Goal: Information Seeking & Learning: Learn about a topic

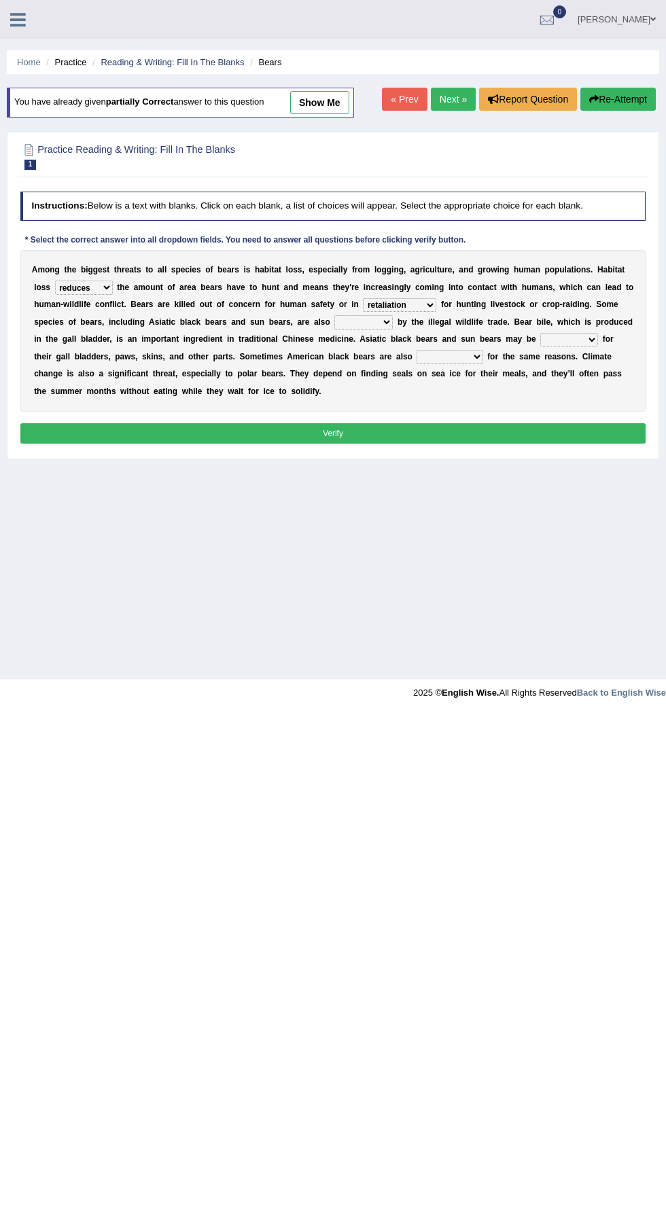
select select "reduces"
select select "retaliation"
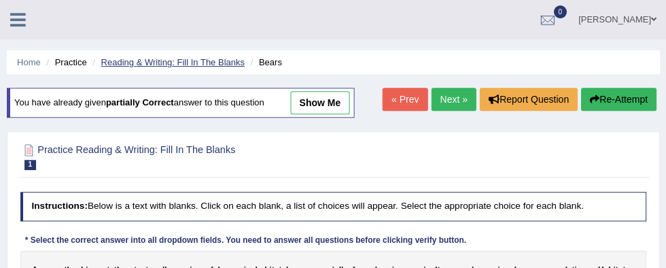
click at [156, 64] on link "Reading & Writing: Fill In The Blanks" at bounding box center [172, 62] width 143 height 10
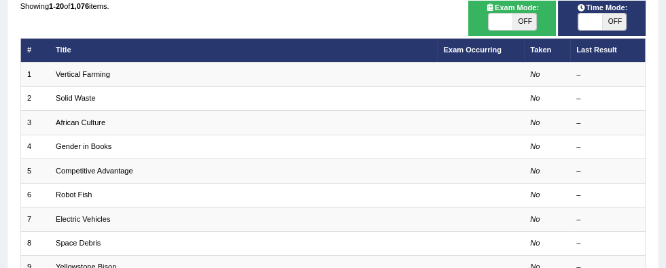
scroll to position [130, 0]
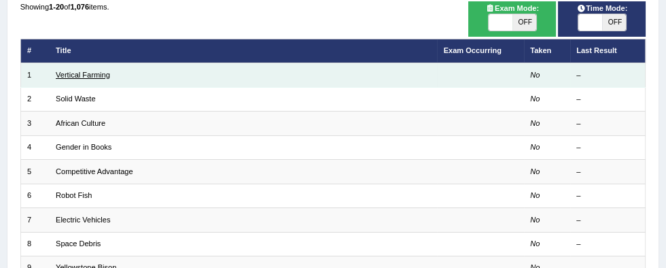
click at [93, 77] on link "Vertical Farming" at bounding box center [83, 75] width 54 height 8
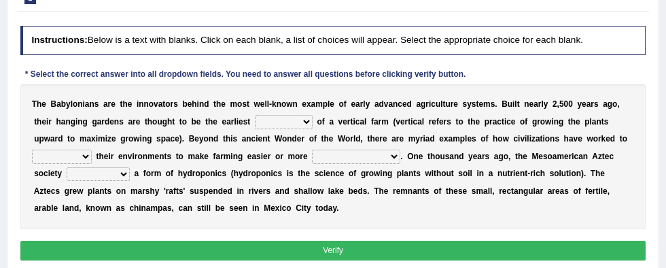
scroll to position [154, 0]
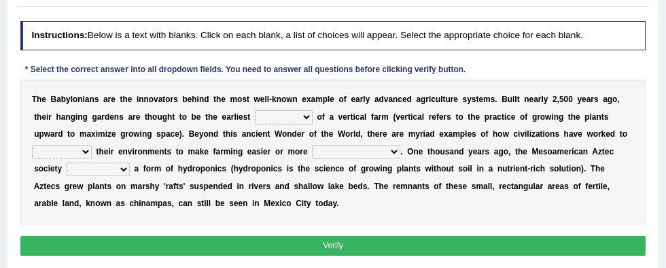
click at [255, 117] on select "prototype failure discredit protocol" at bounding box center [284, 117] width 58 height 14
click at [260, 101] on b "e" at bounding box center [262, 99] width 5 height 10
click at [257, 113] on select "prototype failure discredit protocol" at bounding box center [284, 117] width 58 height 14
click at [255, 120] on select "prototype failure discredit protocol" at bounding box center [284, 117] width 58 height 14
click at [255, 110] on select "prototype failure discredit protocol" at bounding box center [284, 117] width 58 height 14
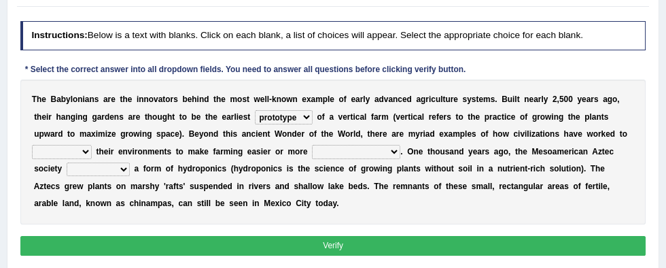
click at [255, 115] on select "prototype failure discredit protocol" at bounding box center [284, 117] width 58 height 14
select select "protocol"
click at [255, 110] on select "prototype failure discredit protocol" at bounding box center [284, 117] width 58 height 14
click at [92, 145] on select "manipulate escape respect disarrange" at bounding box center [62, 152] width 60 height 14
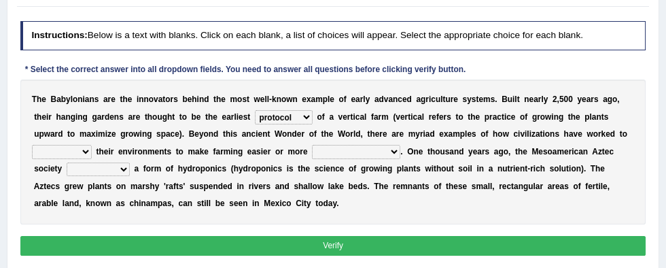
select select "respect"
click at [92, 145] on select "manipulate escape respect disarrange" at bounding box center [62, 152] width 60 height 14
click at [404, 167] on b "a" at bounding box center [406, 169] width 5 height 10
click at [312, 152] on select "productive constructive connective counterproductive" at bounding box center [356, 152] width 88 height 14
select select "productive"
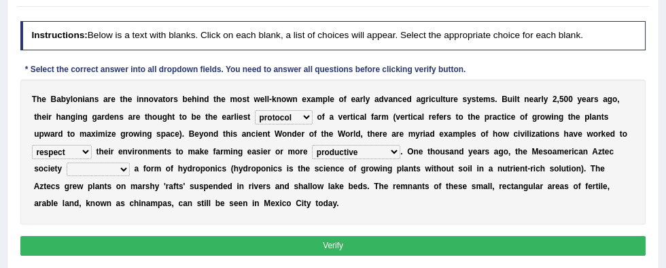
click at [312, 145] on select "productive constructive connective counterproductive" at bounding box center [356, 152] width 88 height 14
click at [130, 162] on select "domineered volunteered pioneered engineered" at bounding box center [98, 169] width 63 height 14
select select "pioneered"
click at [130, 162] on select "domineered volunteered pioneered engineered" at bounding box center [98, 169] width 63 height 14
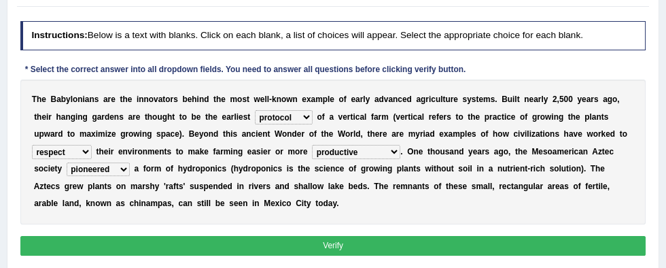
click at [529, 243] on button "Verify" at bounding box center [333, 246] width 626 height 20
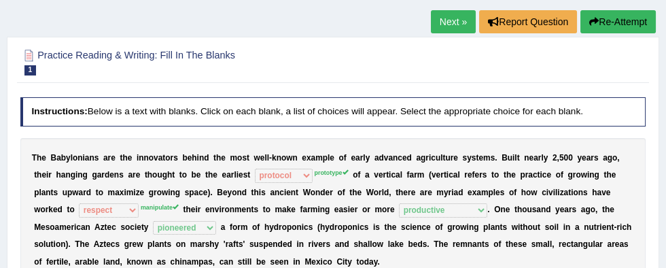
scroll to position [71, 0]
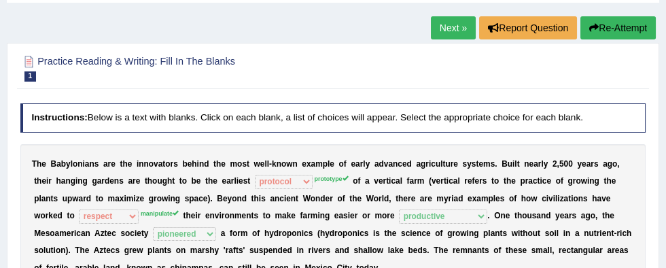
click at [443, 23] on link "Next »" at bounding box center [453, 27] width 45 height 23
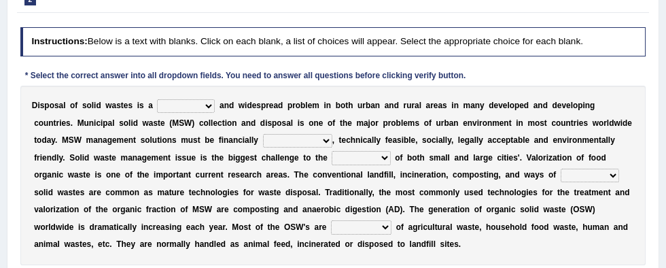
scroll to position [152, 0]
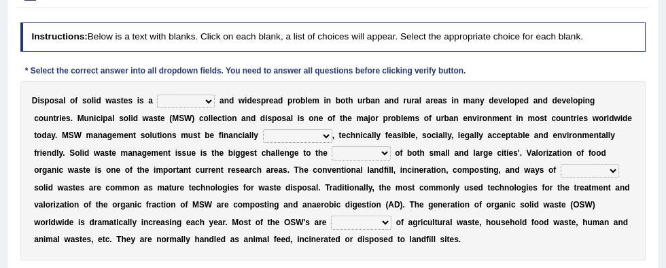
click at [171, 104] on select "slanting stinging stalling shafting" at bounding box center [186, 101] width 58 height 14
click at [174, 104] on select "slanting stinging stalling shafting" at bounding box center [186, 101] width 58 height 14
click at [176, 98] on select "slanting stinging stalling shafting" at bounding box center [186, 101] width 58 height 14
select select "stinging"
click at [157, 94] on select "slanting stinging stalling shafting" at bounding box center [186, 101] width 58 height 14
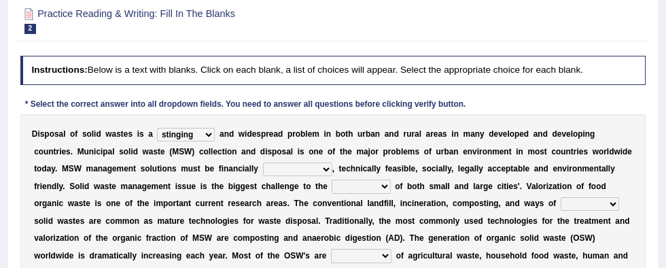
scroll to position [118, 0]
click at [263, 173] on select "unattainable sustainable objectionable treasonable" at bounding box center [297, 170] width 69 height 14
select select "sustainable"
click at [263, 163] on select "unattainable sustainable objectionable treasonable" at bounding box center [297, 170] width 69 height 14
click at [332, 190] on select "plants culture authorities history" at bounding box center [361, 187] width 58 height 14
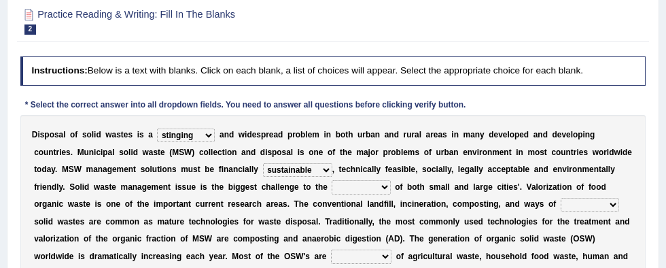
click at [412, 201] on b "i" at bounding box center [413, 204] width 2 height 10
click at [332, 190] on select "plants culture authorities history" at bounding box center [361, 187] width 58 height 14
select select "authorities"
click at [332, 180] on select "plants culture authorities history" at bounding box center [361, 187] width 58 height 14
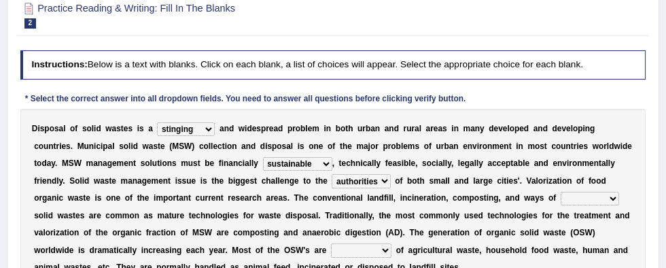
scroll to position [131, 0]
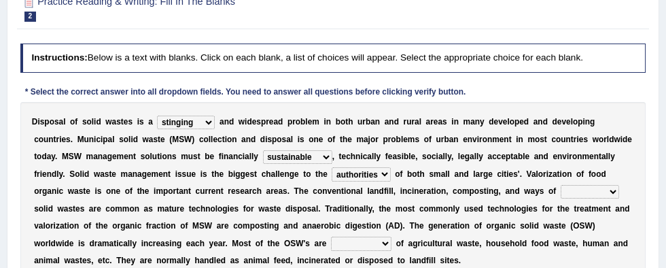
click at [561, 188] on select "reserving preserving deserving handling" at bounding box center [590, 192] width 58 height 14
select select "handling"
click at [561, 185] on select "reserving preserving deserving handling" at bounding box center [590, 192] width 58 height 14
click at [561, 196] on select "reserving preserving deserving handling" at bounding box center [590, 192] width 58 height 14
click at [331, 245] on select "composed disposed composing disposing" at bounding box center [361, 243] width 60 height 14
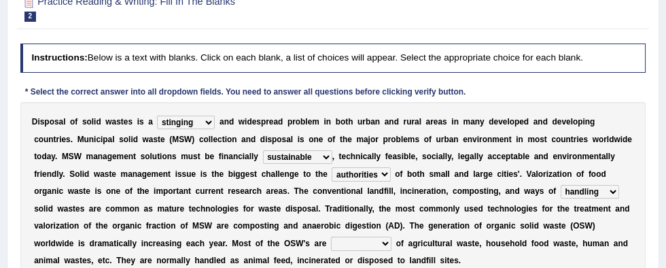
click at [331, 241] on select "composed disposed composing disposing" at bounding box center [361, 243] width 60 height 14
click at [331, 245] on select "composed disposed composing disposing" at bounding box center [361, 243] width 60 height 14
click at [331, 236] on select "composed disposed composing disposing" at bounding box center [361, 243] width 60 height 14
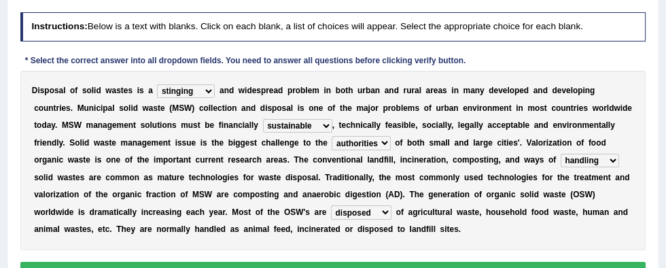
scroll to position [163, 0]
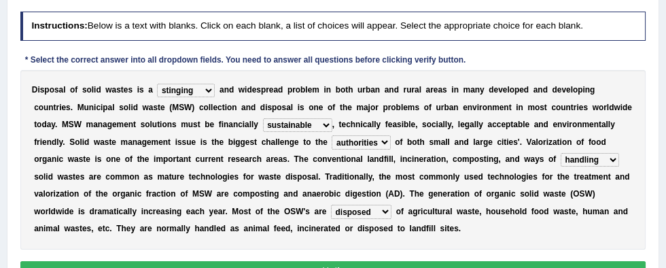
click at [331, 215] on select "composed disposed composing disposing" at bounding box center [361, 211] width 60 height 14
click at [331, 204] on select "composed disposed composing disposing" at bounding box center [361, 211] width 60 height 14
click at [331, 211] on select "composed disposed composing disposing" at bounding box center [361, 211] width 60 height 14
select select "disposed"
click at [331, 204] on select "composed disposed composing disposing" at bounding box center [361, 211] width 60 height 14
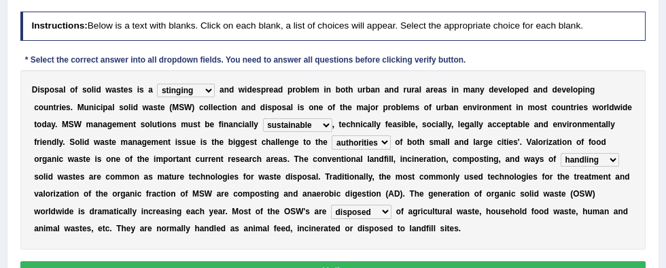
click at [507, 267] on button "Verify" at bounding box center [333, 271] width 626 height 20
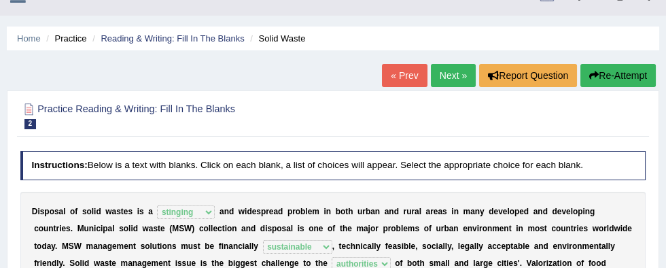
scroll to position [9, 0]
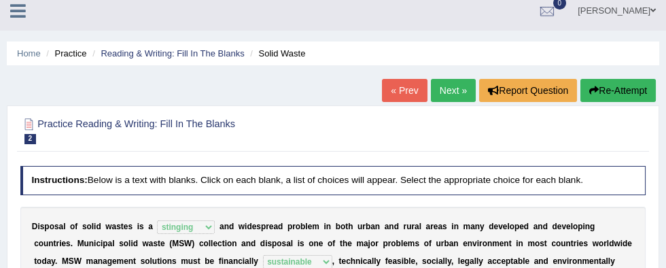
click at [450, 92] on link "Next »" at bounding box center [453, 90] width 45 height 23
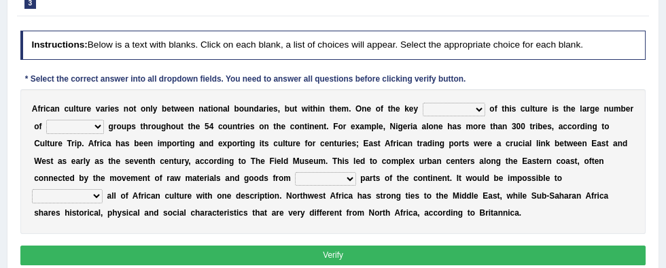
scroll to position [144, 0]
click at [425, 111] on select "conjectures features issues doubts" at bounding box center [454, 110] width 63 height 14
click at [425, 109] on select "conjectures features issues doubts" at bounding box center [454, 110] width 63 height 14
click at [52, 127] on select "ethic ethnic eugenic epic" at bounding box center [75, 127] width 58 height 14
click at [50, 131] on select "ethic ethnic eugenic epic" at bounding box center [75, 127] width 58 height 14
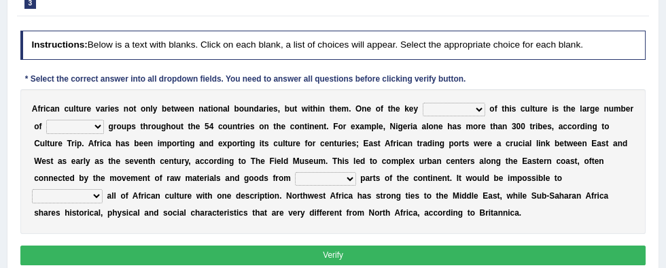
select select "eugenic"
click at [46, 120] on select "ethic ethnic eugenic epic" at bounding box center [75, 127] width 58 height 14
click at [429, 111] on select "conjectures features issues doubts" at bounding box center [454, 110] width 63 height 14
click at [423, 107] on select "conjectures features issues doubts" at bounding box center [454, 110] width 63 height 14
select select "features"
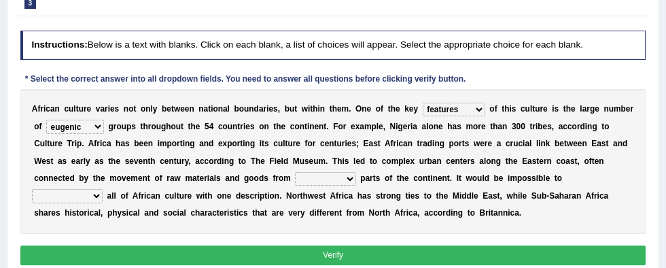
click at [423, 103] on select "conjectures features issues doubts" at bounding box center [454, 110] width 63 height 14
click at [431, 109] on select "conjectures features issues doubts" at bounding box center [454, 110] width 63 height 14
click at [423, 109] on select "conjectures features issues doubts" at bounding box center [454, 110] width 63 height 14
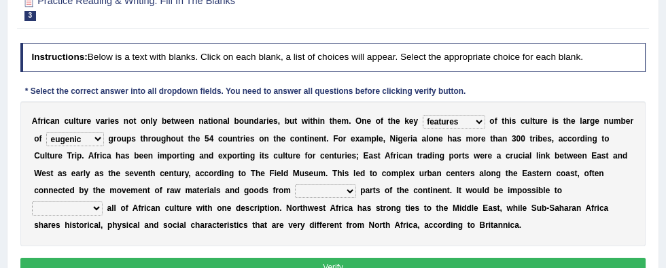
scroll to position [123, 0]
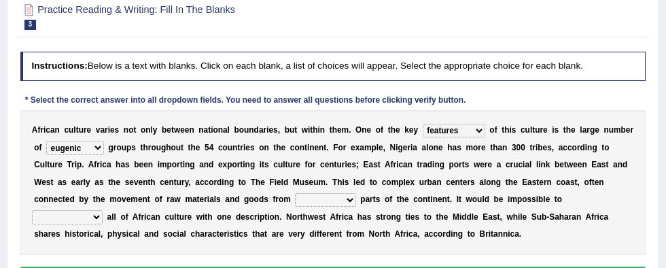
click at [295, 204] on select "forelocked interlocked unlocked landlocked" at bounding box center [325, 200] width 60 height 14
click at [295, 202] on select "forelocked interlocked unlocked landlocked" at bounding box center [325, 200] width 60 height 14
click at [103, 210] on select "characterize conceptualize symbolize synthesize" at bounding box center [67, 217] width 71 height 14
click at [419, 215] on b at bounding box center [421, 217] width 5 height 10
click at [295, 202] on select "forelocked interlocked unlocked landlocked" at bounding box center [325, 200] width 60 height 14
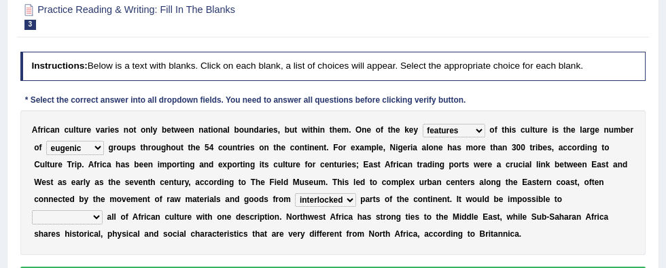
click at [295, 193] on select "forelocked interlocked unlocked landlocked" at bounding box center [325, 200] width 60 height 14
click at [295, 203] on select "forelocked interlocked unlocked landlocked" at bounding box center [325, 200] width 60 height 14
select select "unlocked"
click at [295, 193] on select "forelocked interlocked unlocked landlocked" at bounding box center [325, 200] width 60 height 14
click at [103, 210] on select "characterize conceptualize symbolize synthesize" at bounding box center [67, 217] width 71 height 14
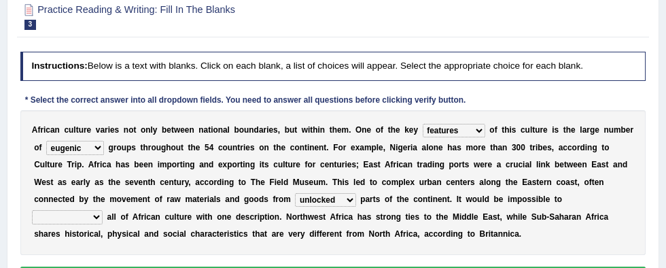
click at [103, 210] on select "characterize conceptualize symbolize synthesize" at bounding box center [67, 217] width 71 height 14
select select "characterize"
click at [103, 210] on select "characterize conceptualize symbolize synthesize" at bounding box center [67, 217] width 71 height 14
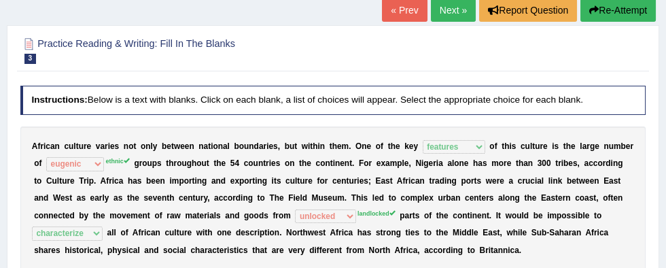
scroll to position [89, 0]
click at [446, 9] on link "Next »" at bounding box center [453, 10] width 45 height 23
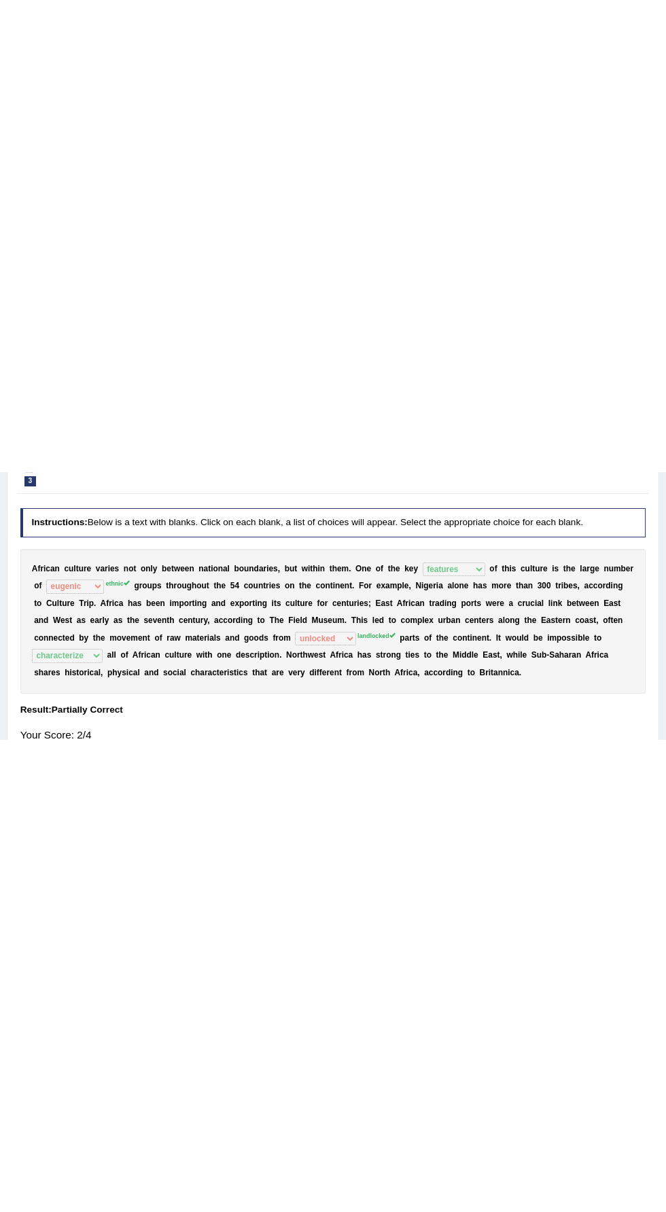
scroll to position [0, 0]
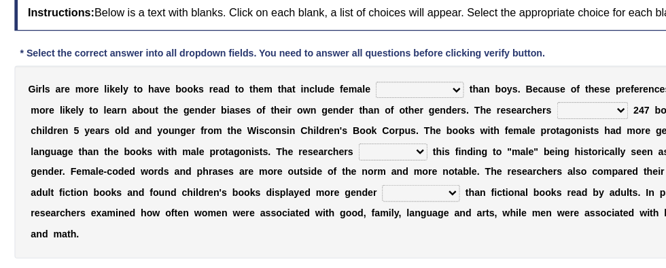
scroll to position [178, 0]
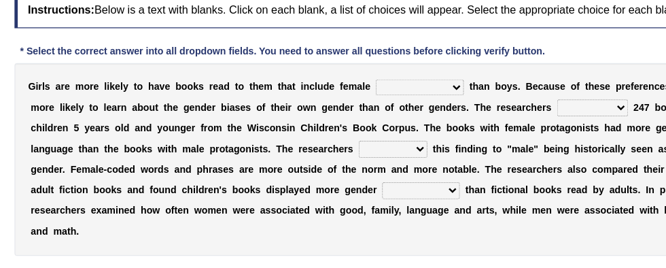
click at [428, 90] on b "e" at bounding box center [430, 93] width 5 height 10
click at [344, 80] on select "protagonists cosmogonists agonists expressionists" at bounding box center [360, 76] width 74 height 14
select select "cosmogonists"
click at [323, 69] on select "protagonists cosmogonists agonists expressionists" at bounding box center [360, 76] width 74 height 14
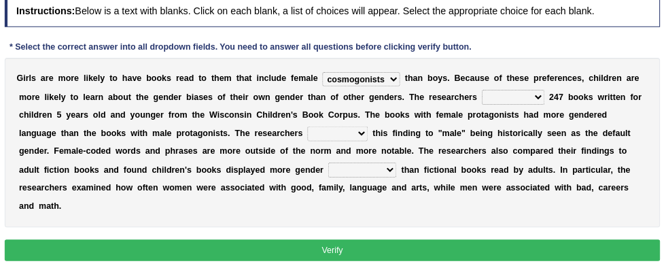
click at [476, 95] on select "hydrolyzed paralyzed catalyzed analyzed" at bounding box center [506, 93] width 60 height 14
click at [476, 86] on select "hydrolyzed paralyzed catalyzed analyzed" at bounding box center [506, 93] width 60 height 14
click at [476, 92] on select "hydrolyzed paralyzed catalyzed analyzed" at bounding box center [506, 93] width 60 height 14
click at [476, 96] on select "hydrolyzed paralyzed catalyzed analyzed" at bounding box center [506, 93] width 60 height 14
click at [476, 86] on select "hydrolyzed paralyzed catalyzed analyzed" at bounding box center [506, 93] width 60 height 14
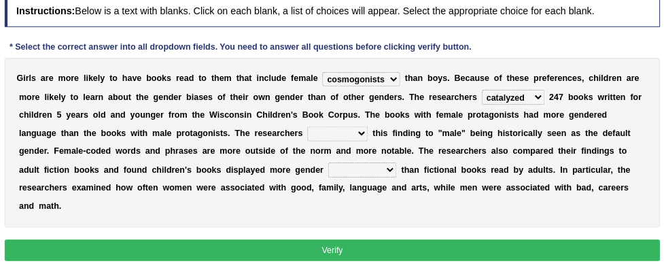
click at [476, 86] on select "hydrolyzed paralyzed catalyzed analyzed" at bounding box center [506, 93] width 60 height 14
select select "analyzed"
click at [476, 86] on select "hydrolyzed paralyzed catalyzed analyzed" at bounding box center [506, 93] width 60 height 14
click at [337, 74] on select "protagonists cosmogonists agonists expressionists" at bounding box center [360, 76] width 74 height 14
select select "protagonists"
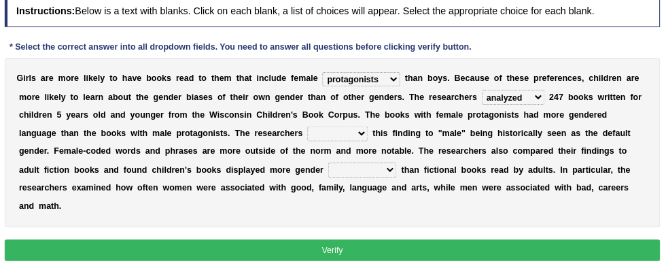
click at [323, 69] on select "protagonists cosmogonists agonists expressionists" at bounding box center [360, 76] width 74 height 14
click at [309, 125] on select "contribute tribute distribute attribute" at bounding box center [338, 127] width 58 height 14
click at [385, 142] on b "o" at bounding box center [387, 144] width 5 height 10
click at [309, 124] on select "contribute tribute distribute attribute" at bounding box center [338, 127] width 58 height 14
click at [309, 120] on select "contribute tribute distribute attribute" at bounding box center [338, 127] width 58 height 14
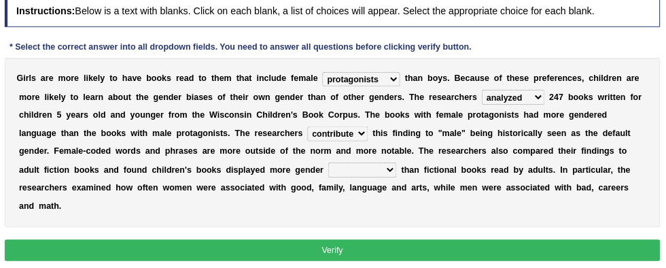
click at [309, 128] on select "contribute tribute distribute attribute" at bounding box center [338, 127] width 58 height 14
select select "tribute"
click at [309, 120] on select "contribute tribute distribute attribute" at bounding box center [338, 127] width 58 height 14
click at [329, 162] on select "stereotypes teletypes prototypes electrotypes" at bounding box center [361, 162] width 65 height 14
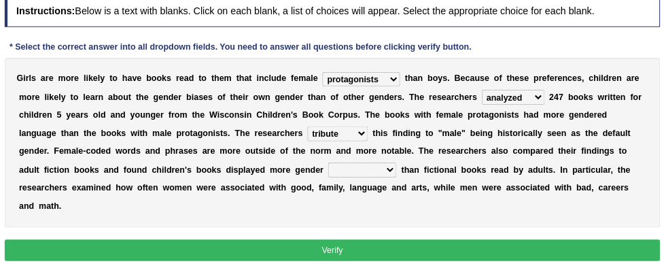
select select "prototypes"
click at [329, 155] on select "stereotypes teletypes prototypes electrotypes" at bounding box center [361, 162] width 65 height 14
click at [329, 164] on select "stereotypes teletypes prototypes electrotypes" at bounding box center [361, 162] width 65 height 14
click at [441, 228] on button "Verify" at bounding box center [333, 238] width 626 height 20
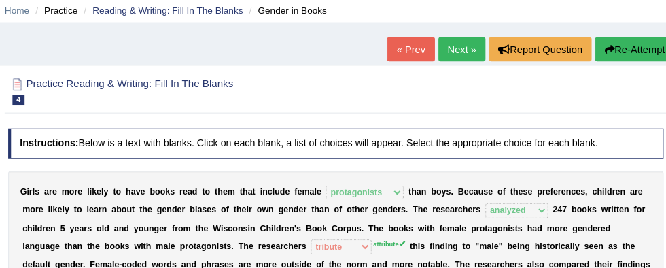
scroll to position [52, 0]
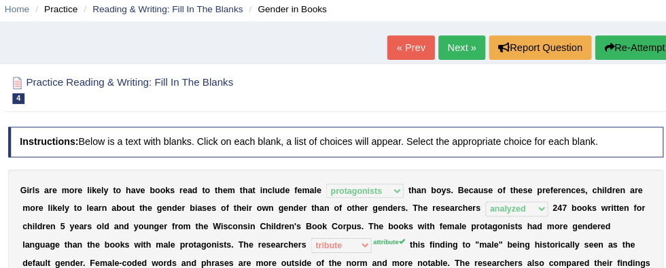
click at [450, 37] on link "Next »" at bounding box center [453, 46] width 45 height 23
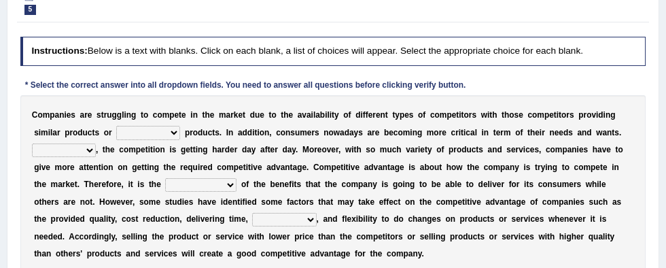
scroll to position [138, 0]
click at [116, 137] on select "constitution restitution substitution institution" at bounding box center [148, 133] width 64 height 14
select select "substitution"
click at [116, 126] on select "constitution restitution substitution institution" at bounding box center [148, 133] width 64 height 14
click at [96, 143] on select "However Instead Additionally Therefore" at bounding box center [64, 150] width 64 height 14
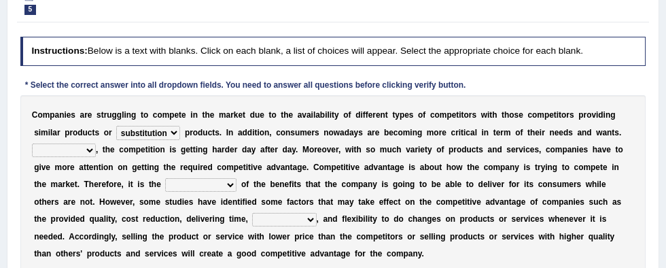
click at [96, 143] on select "However Instead Additionally Therefore" at bounding box center [64, 150] width 64 height 14
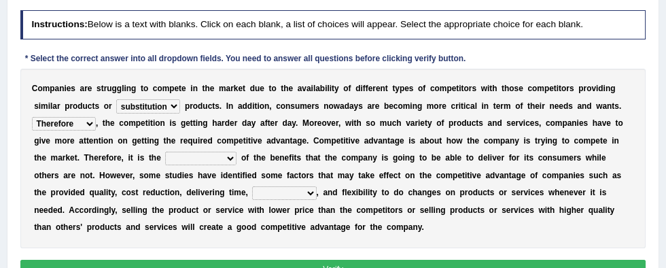
scroll to position [188, 0]
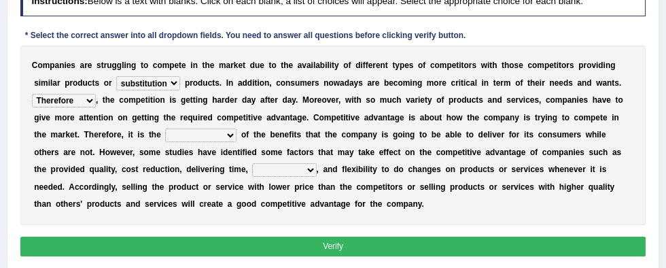
click at [96, 94] on select "However Instead Additionally Therefore" at bounding box center [64, 101] width 64 height 14
select select "Additionally"
click at [96, 94] on select "However Instead Additionally Therefore" at bounding box center [64, 101] width 64 height 14
click at [165, 133] on select "dissemination ordination determination incarnation" at bounding box center [200, 135] width 71 height 14
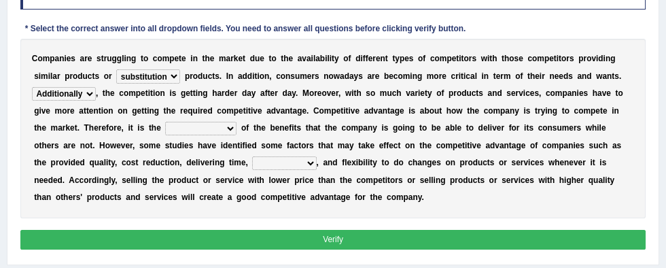
scroll to position [196, 0]
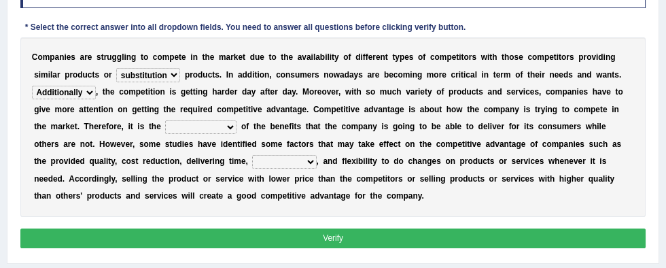
click at [165, 130] on select "dissemination ordination determination incarnation" at bounding box center [200, 127] width 71 height 14
select select "determination"
click at [165, 120] on select "dissemination ordination determination incarnation" at bounding box center [200, 127] width 71 height 14
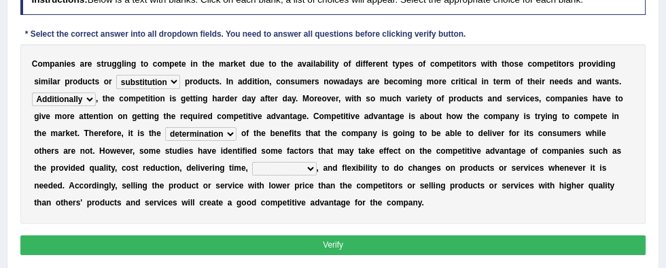
scroll to position [188, 0]
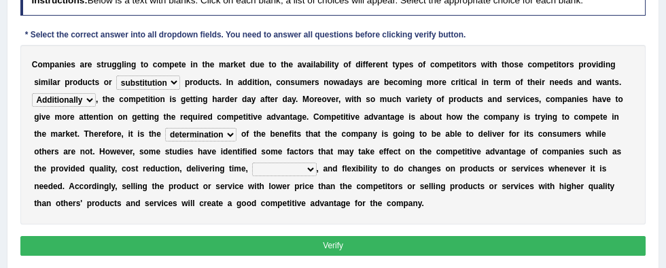
click at [252, 173] on select "captivation aggregation deprivation innovation" at bounding box center [284, 169] width 64 height 14
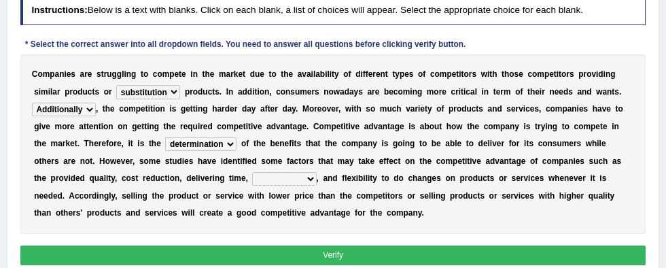
click at [252, 181] on select "captivation aggregation deprivation innovation" at bounding box center [284, 179] width 64 height 14
click at [252, 172] on select "captivation aggregation deprivation innovation" at bounding box center [284, 179] width 64 height 14
click at [252, 179] on select "captivation aggregation deprivation innovation" at bounding box center [284, 179] width 64 height 14
select select "captivation"
click at [252, 172] on select "captivation aggregation deprivation innovation" at bounding box center [284, 179] width 64 height 14
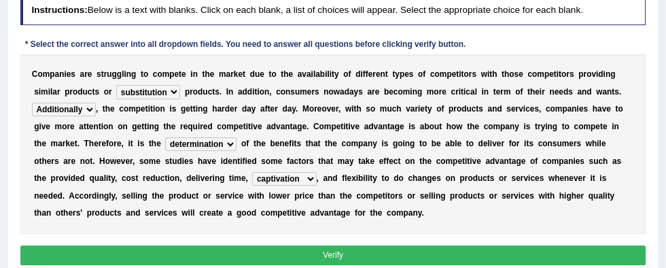
click at [541, 257] on button "Verify" at bounding box center [333, 255] width 626 height 20
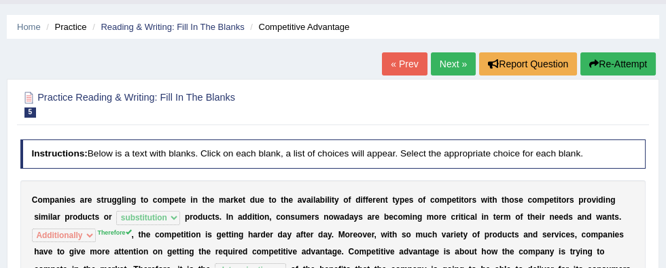
scroll to position [0, 0]
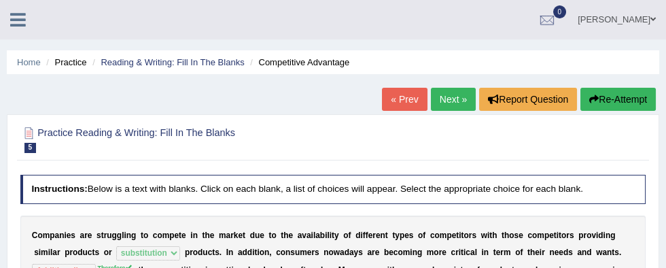
click at [395, 98] on link "« Prev" at bounding box center [404, 99] width 45 height 23
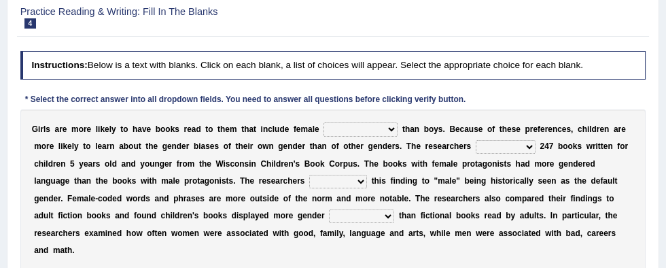
scroll to position [134, 0]
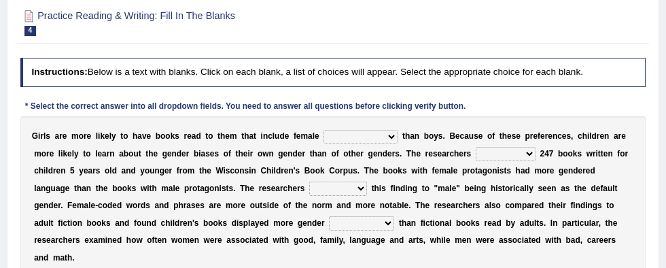
click at [359, 138] on select "protagonists cosmogonists agonists expressionists" at bounding box center [360, 137] width 74 height 14
select select "protagonists"
click at [323, 130] on select "protagonists cosmogonists agonists expressionists" at bounding box center [360, 137] width 74 height 14
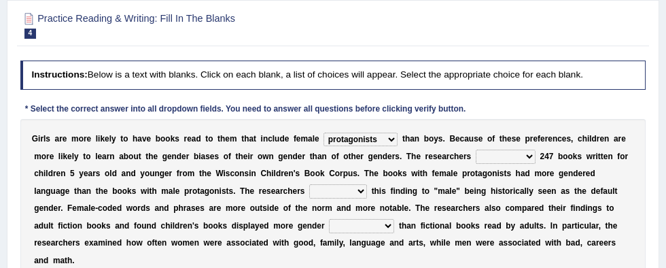
click at [541, 171] on b "o" at bounding box center [543, 173] width 5 height 10
click at [476, 159] on select "hydrolyzed paralyzed catalyzed analyzed" at bounding box center [506, 156] width 60 height 14
select select "analyzed"
click at [476, 149] on select "hydrolyzed paralyzed catalyzed analyzed" at bounding box center [506, 156] width 60 height 14
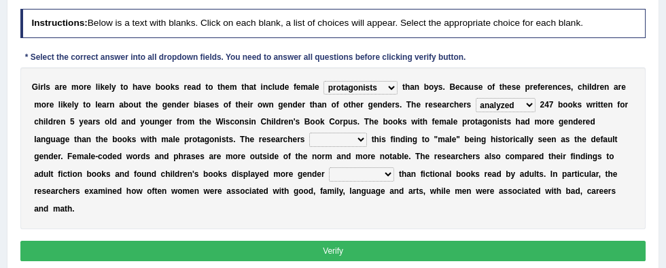
scroll to position [183, 0]
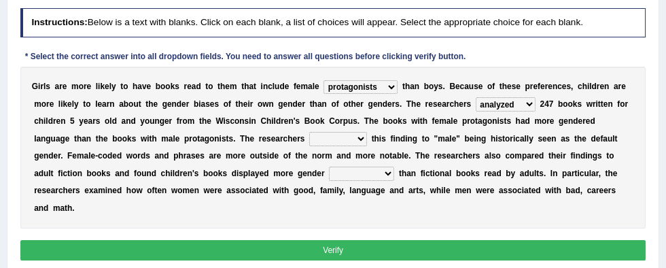
click at [309, 143] on select "contribute tribute distribute attribute" at bounding box center [338, 139] width 58 height 14
select select "contribute"
click at [309, 132] on select "contribute tribute distribute attribute" at bounding box center [338, 139] width 58 height 14
click at [329, 176] on select "stereotypes teletypes prototypes electrotypes" at bounding box center [361, 173] width 65 height 14
select select "stereotypes"
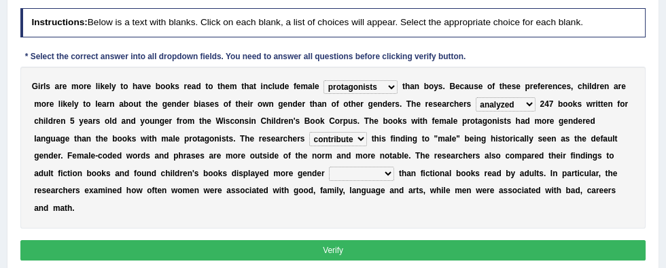
click at [329, 166] on select "stereotypes teletypes prototypes electrotypes" at bounding box center [361, 173] width 65 height 14
click at [505, 240] on button "Verify" at bounding box center [333, 250] width 626 height 20
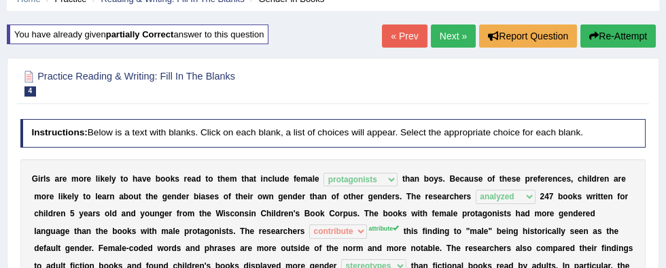
scroll to position [64, 0]
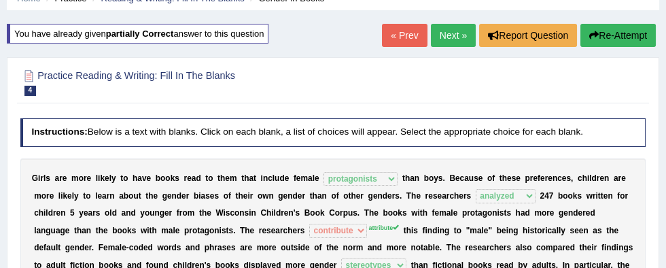
click at [448, 36] on link "Next »" at bounding box center [453, 35] width 45 height 23
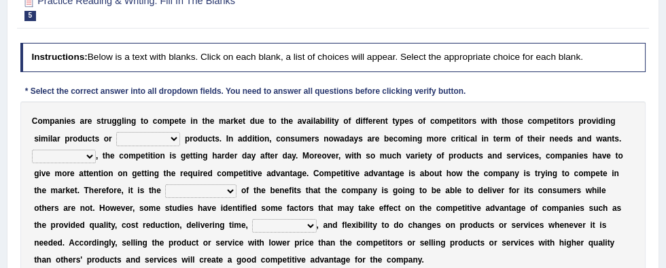
scroll to position [149, 0]
click at [125, 140] on select "constitution restitution substitution institution" at bounding box center [148, 139] width 64 height 14
select select "substitution"
click at [116, 132] on select "constitution restitution substitution institution" at bounding box center [148, 139] width 64 height 14
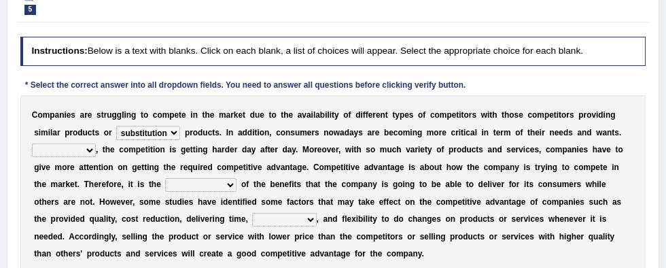
click at [96, 143] on select "However Instead Additionally Therefore" at bounding box center [64, 150] width 64 height 14
select select "Therefore"
click at [96, 143] on select "However Instead Additionally Therefore" at bounding box center [64, 150] width 64 height 14
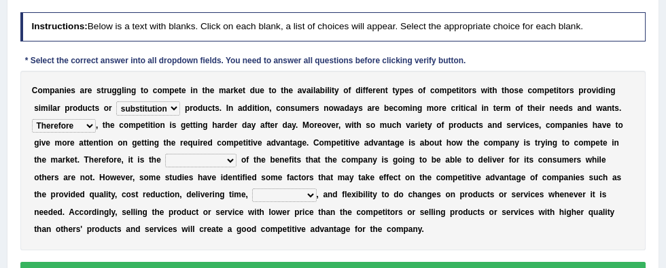
scroll to position [181, 0]
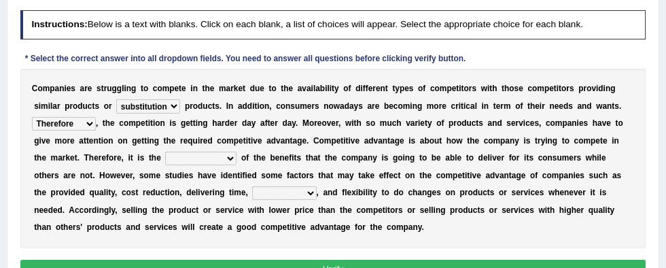
click at [165, 160] on select "dissemination ordination determination incarnation" at bounding box center [200, 159] width 71 height 14
select select "determination"
click at [165, 152] on select "dissemination ordination determination incarnation" at bounding box center [200, 159] width 71 height 14
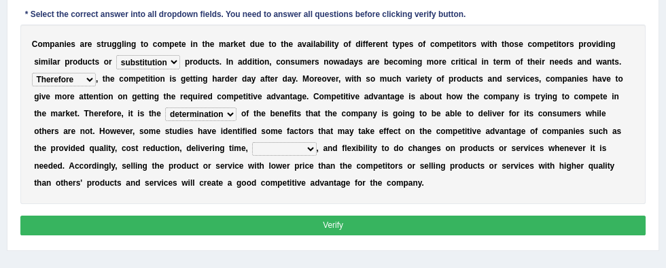
scroll to position [228, 0]
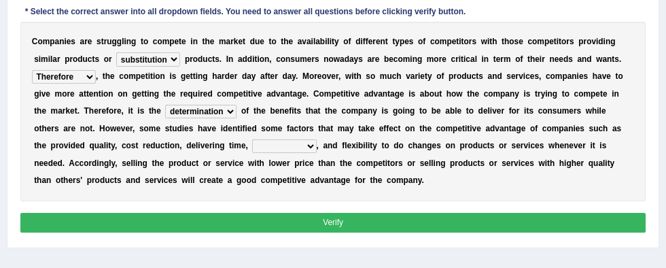
click at [252, 146] on select "captivation aggregation deprivation innovation" at bounding box center [284, 146] width 64 height 14
select select "innovation"
click at [252, 139] on select "captivation aggregation deprivation innovation" at bounding box center [284, 146] width 64 height 14
click at [555, 223] on button "Verify" at bounding box center [333, 223] width 626 height 20
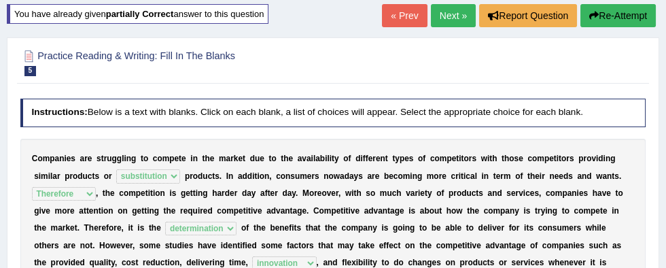
scroll to position [84, 0]
click at [399, 21] on link "« Prev" at bounding box center [404, 15] width 45 height 23
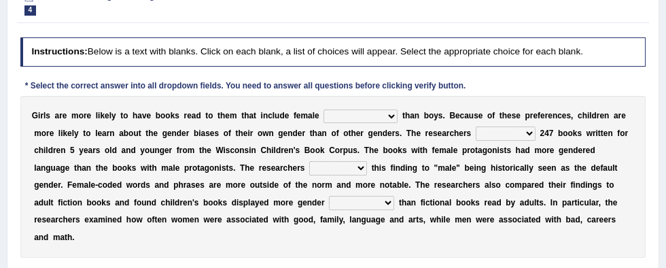
scroll to position [156, 0]
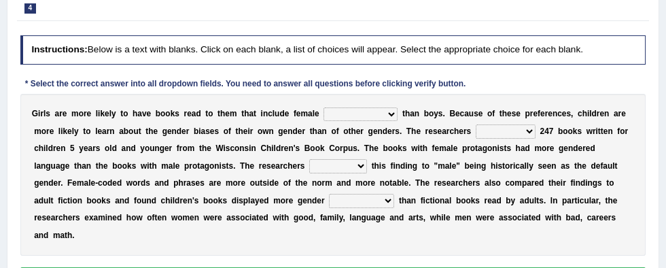
click at [416, 129] on b "e" at bounding box center [418, 131] width 5 height 10
click at [337, 115] on select "protagonists cosmogonists agonists expressionists" at bounding box center [360, 114] width 74 height 14
select select "protagonists"
click at [323, 107] on select "protagonists cosmogonists agonists expressionists" at bounding box center [360, 114] width 74 height 14
click at [476, 135] on select "hydrolyzed paralyzed catalyzed analyzed" at bounding box center [506, 131] width 60 height 14
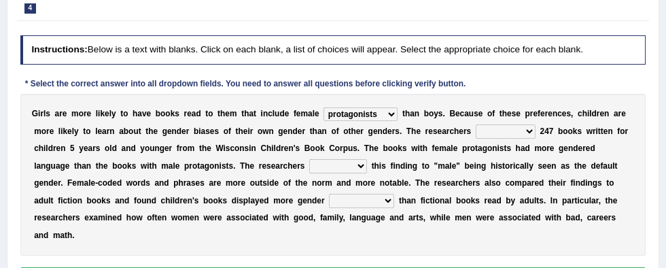
select select "analyzed"
click at [476, 124] on select "hydrolyzed paralyzed catalyzed analyzed" at bounding box center [506, 131] width 60 height 14
click at [160, 233] on div "G i r l s a r e m o r e l i k e l y t o h a v e b o o k s r e a d t o t h e m t…" at bounding box center [333, 175] width 626 height 162
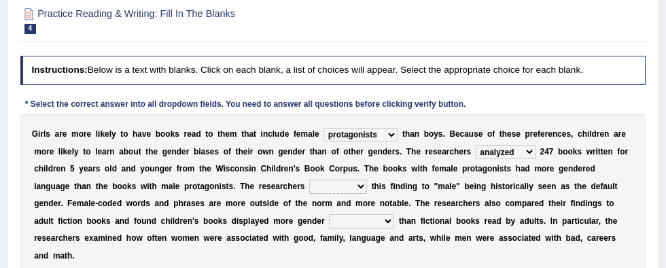
scroll to position [135, 0]
click at [309, 183] on select "contribute tribute distribute attribute" at bounding box center [338, 187] width 58 height 14
select select "attribute"
click at [309, 180] on select "contribute tribute distribute attribute" at bounding box center [338, 187] width 58 height 14
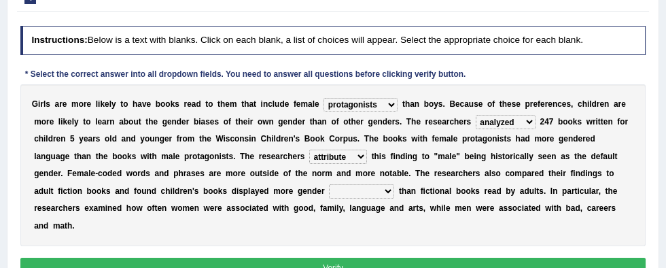
scroll to position [168, 0]
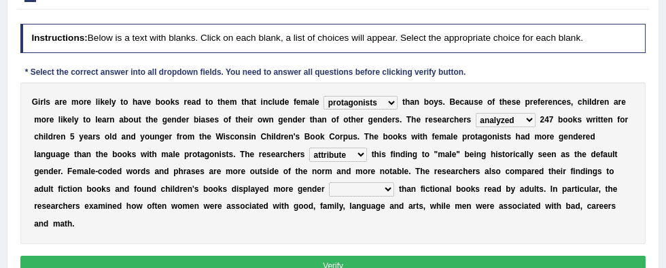
click at [329, 189] on select "stereotypes teletypes prototypes electrotypes" at bounding box center [361, 189] width 65 height 14
select select "stereotypes"
click at [329, 182] on select "stereotypes teletypes prototypes electrotypes" at bounding box center [361, 189] width 65 height 14
click at [88, 255] on button "Verify" at bounding box center [333, 265] width 626 height 20
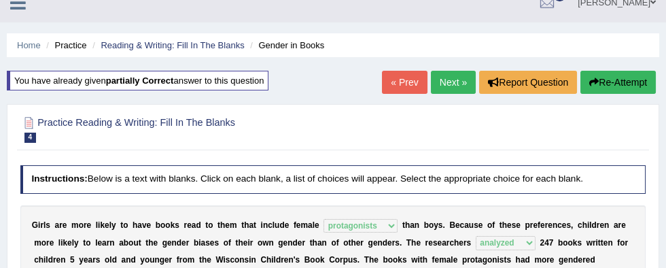
scroll to position [0, 0]
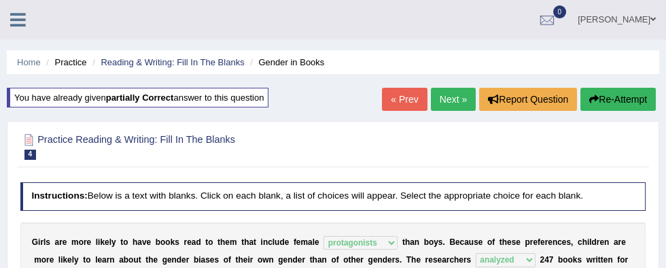
click at [393, 97] on link "« Prev" at bounding box center [404, 99] width 45 height 23
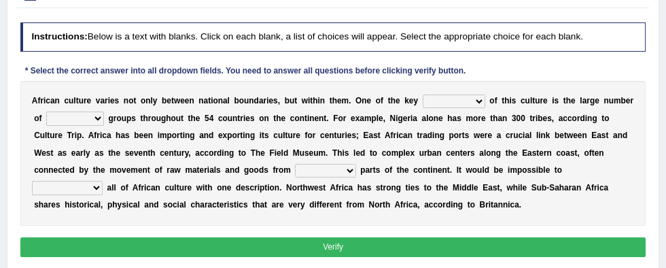
scroll to position [169, 0]
click at [423, 103] on select "conjectures features issues doubts" at bounding box center [454, 101] width 63 height 14
select select "features"
click at [423, 94] on select "conjectures features issues doubts" at bounding box center [454, 101] width 63 height 14
click at [120, 132] on b "a" at bounding box center [122, 135] width 5 height 10
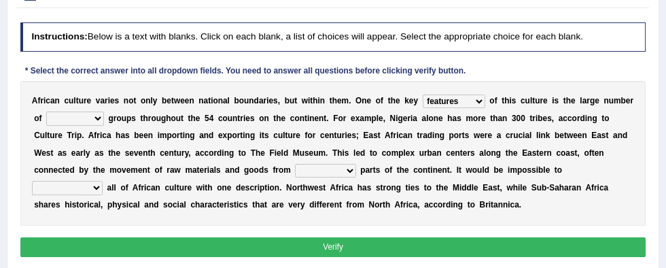
click at [111, 132] on b at bounding box center [113, 135] width 5 height 10
click at [58, 116] on select "ethic ethnic eugenic epic" at bounding box center [75, 118] width 58 height 14
select select "ethnic"
click at [46, 111] on select "ethic ethnic eugenic epic" at bounding box center [75, 118] width 58 height 14
click at [295, 173] on select "forelocked interlocked unlocked landlocked" at bounding box center [325, 171] width 60 height 14
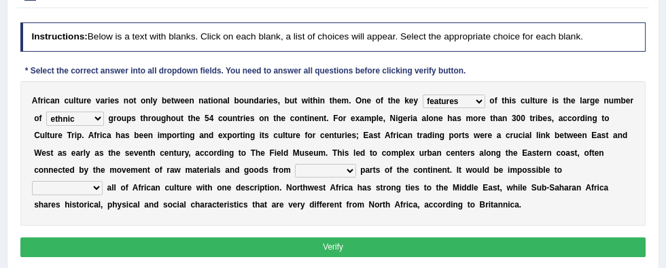
select select "landlocked"
click at [295, 164] on select "forelocked interlocked unlocked landlocked" at bounding box center [325, 171] width 60 height 14
click at [103, 181] on select "characterize conceptualize symbolize synthesize" at bounding box center [67, 188] width 71 height 14
select select "characterize"
click at [103, 181] on select "characterize conceptualize symbolize synthesize" at bounding box center [67, 188] width 71 height 14
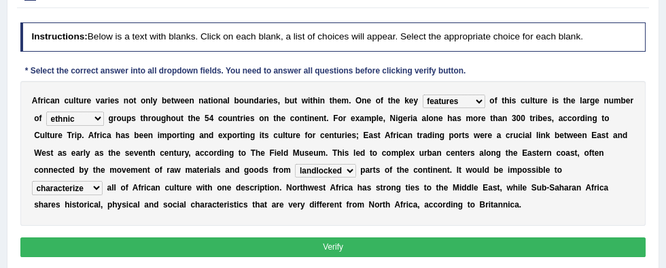
click at [546, 247] on button "Verify" at bounding box center [333, 247] width 626 height 20
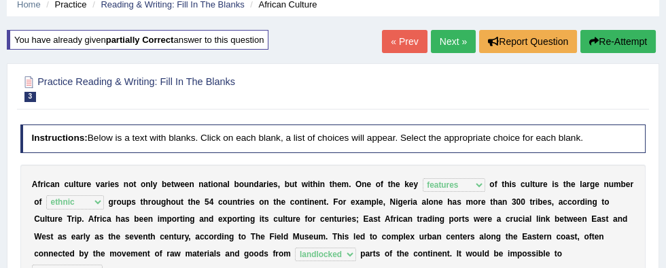
scroll to position [57, 0]
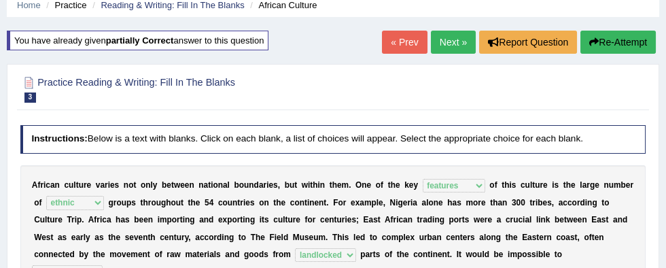
click at [405, 44] on link "« Prev" at bounding box center [404, 42] width 45 height 23
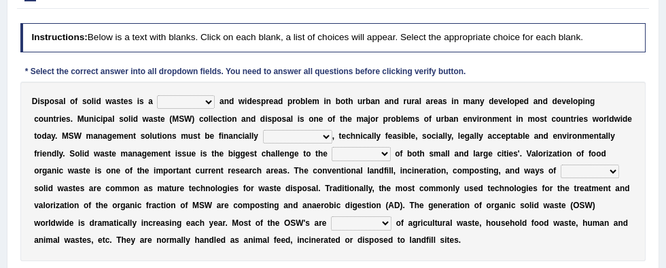
scroll to position [169, 0]
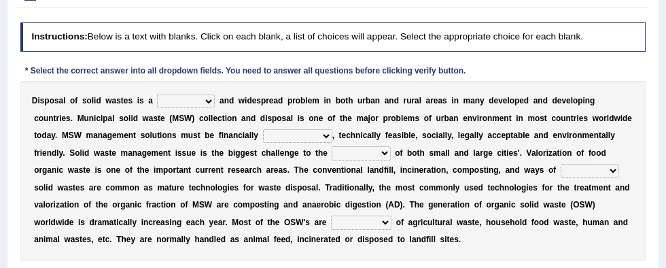
click at [176, 101] on select "slanting stinging stalling shafting" at bounding box center [186, 101] width 58 height 14
select select "stinging"
click at [157, 94] on select "slanting stinging stalling shafting" at bounding box center [186, 101] width 58 height 14
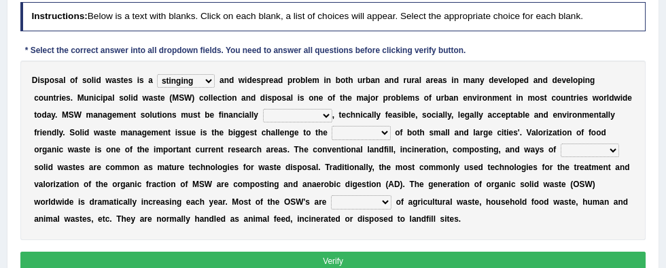
scroll to position [193, 0]
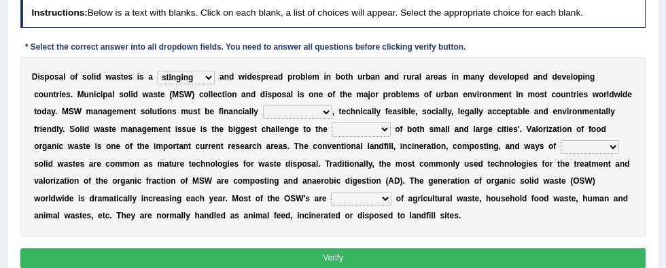
click at [263, 113] on select "unattainable sustainable objectionable treasonable" at bounding box center [297, 112] width 69 height 14
select select "sustainable"
click at [263, 105] on select "unattainable sustainable objectionable treasonable" at bounding box center [297, 112] width 69 height 14
click at [263, 113] on select "unattainable sustainable objectionable treasonable" at bounding box center [297, 112] width 69 height 14
click at [332, 132] on select "plants culture authorities history" at bounding box center [361, 129] width 58 height 14
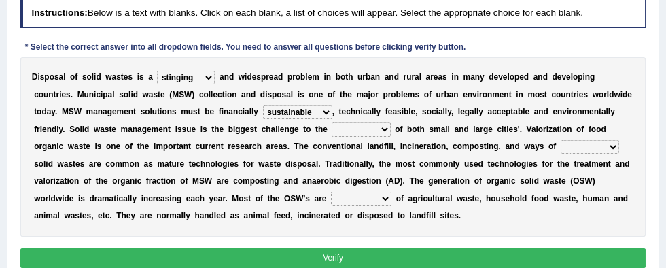
select select "authorities"
click at [332, 122] on select "plants culture authorities history" at bounding box center [361, 129] width 58 height 14
click at [561, 149] on select "reserving preserving deserving handling" at bounding box center [590, 147] width 58 height 14
select select "handling"
click at [561, 140] on select "reserving preserving deserving handling" at bounding box center [590, 147] width 58 height 14
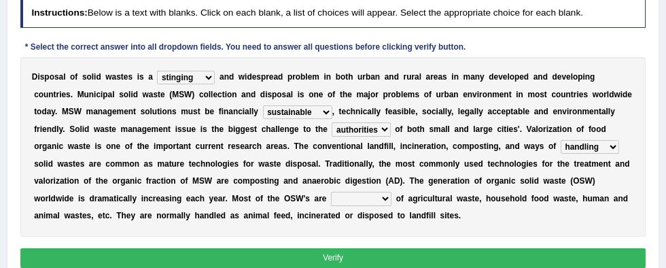
click at [331, 200] on select "composed disposed composing disposing" at bounding box center [361, 199] width 60 height 14
select select "composed"
click at [331, 192] on select "composed disposed composing disposing" at bounding box center [361, 199] width 60 height 14
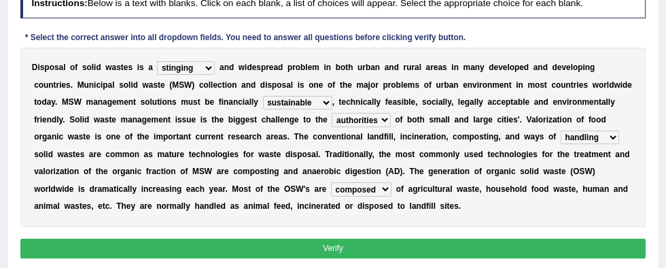
click at [512, 247] on button "Verify" at bounding box center [333, 248] width 626 height 20
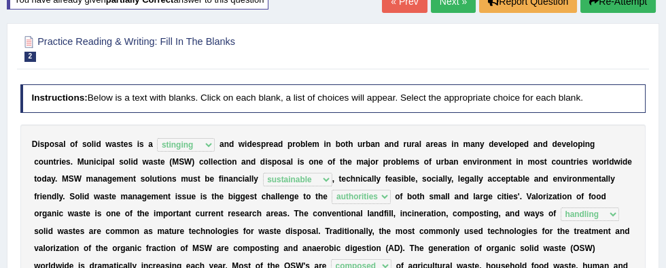
scroll to position [0, 0]
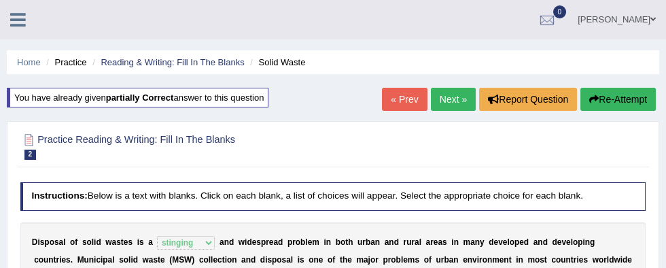
click at [401, 104] on link "« Prev" at bounding box center [404, 99] width 45 height 23
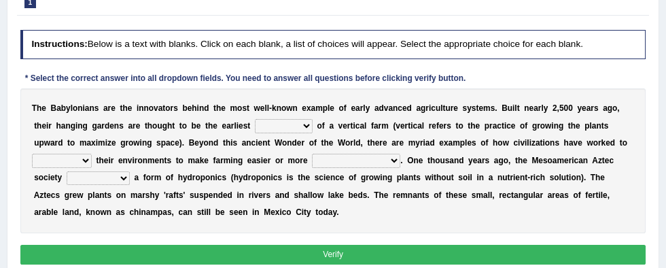
scroll to position [165, 0]
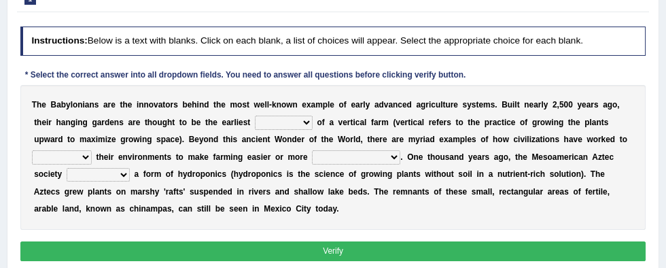
click at [255, 125] on select "prototype failure discredit protocol" at bounding box center [284, 122] width 58 height 14
select select "protocol"
click at [255, 115] on select "prototype failure discredit protocol" at bounding box center [284, 122] width 58 height 14
click at [92, 150] on select "manipulate escape respect disarrange" at bounding box center [62, 157] width 60 height 14
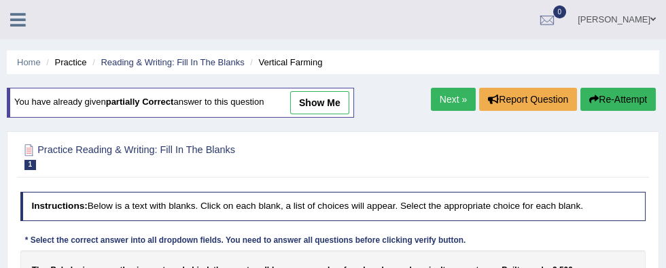
select select "manipulate"
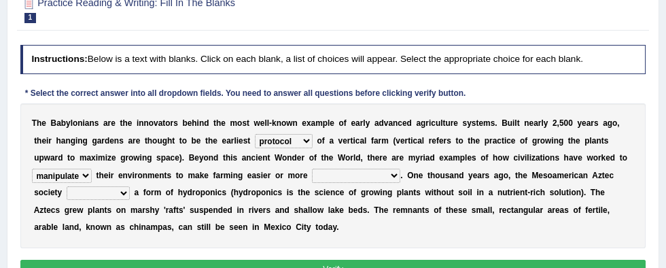
scroll to position [147, 0]
click at [312, 176] on select "productive constructive connective counterproductive" at bounding box center [356, 175] width 88 height 14
select select "productive"
click at [312, 168] on select "productive constructive connective counterproductive" at bounding box center [356, 175] width 88 height 14
click at [130, 186] on select "domineered volunteered pioneered engineered" at bounding box center [98, 193] width 63 height 14
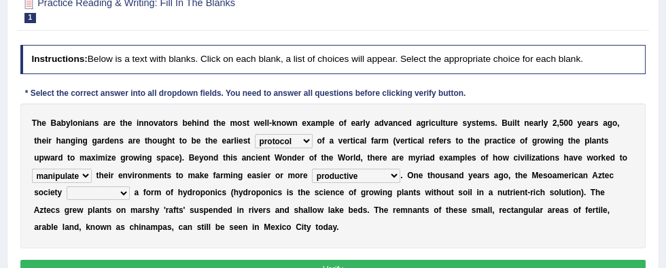
select select "pioneered"
click at [130, 186] on select "domineered volunteered pioneered engineered" at bounding box center [98, 193] width 63 height 14
click at [576, 267] on button "Verify" at bounding box center [333, 270] width 626 height 20
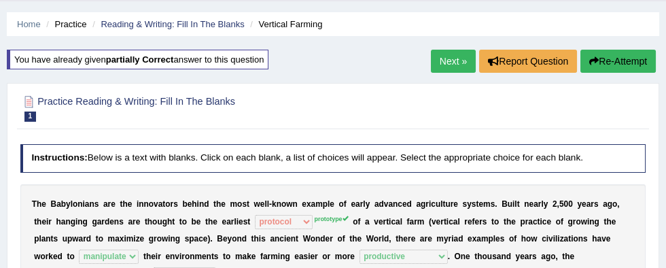
scroll to position [35, 0]
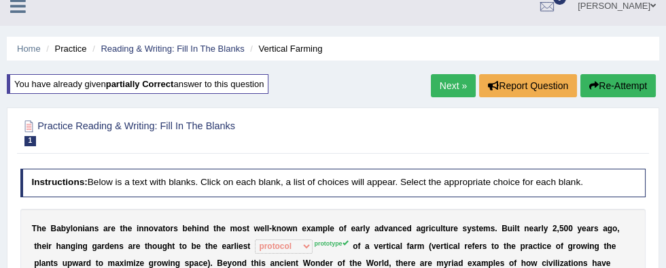
click at [444, 82] on link "Next »" at bounding box center [453, 85] width 45 height 23
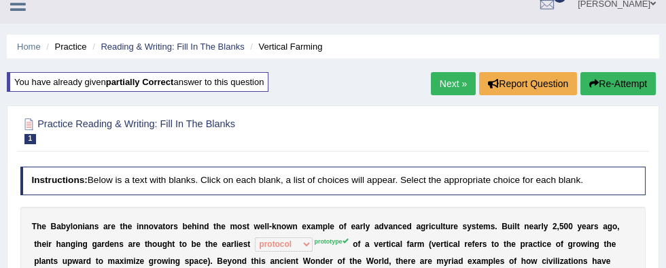
scroll to position [63, 0]
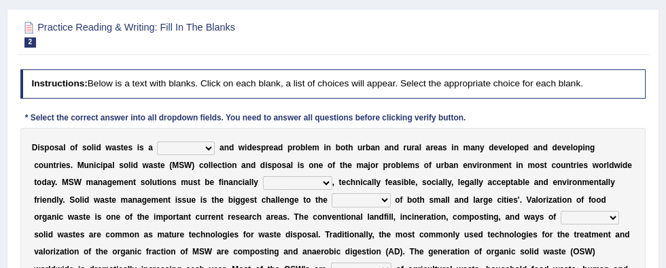
scroll to position [121, 0]
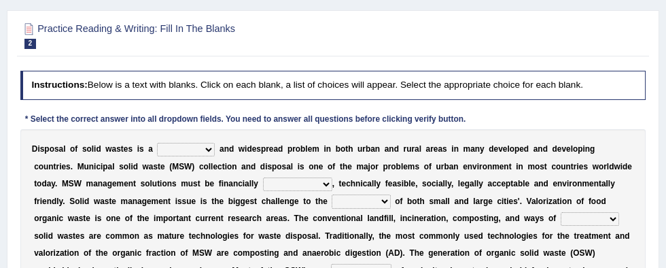
click at [172, 148] on select "slanting stinging stalling shafting" at bounding box center [186, 150] width 58 height 14
select select "stinging"
click at [157, 143] on select "slanting stinging stalling shafting" at bounding box center [186, 150] width 58 height 14
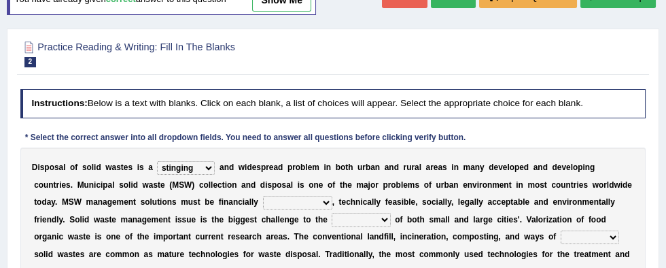
click at [263, 200] on select "unattainable sustainable objectionable treasonable" at bounding box center [297, 203] width 69 height 14
select select "sustainable"
click at [263, 196] on select "unattainable sustainable objectionable treasonable" at bounding box center [297, 203] width 69 height 14
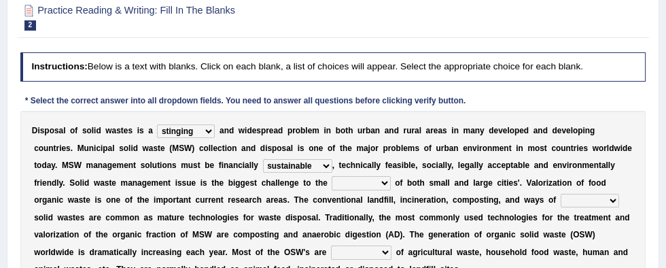
scroll to position [140, 0]
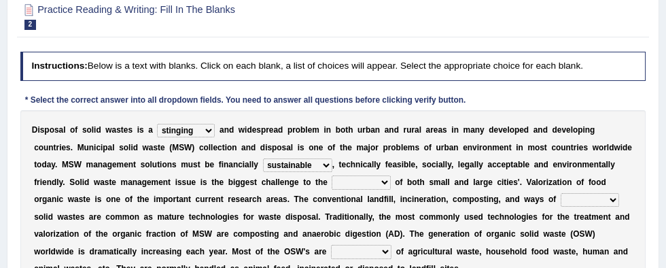
click at [332, 181] on select "plants culture authorities history" at bounding box center [361, 182] width 58 height 14
select select "authorities"
click at [332, 175] on select "plants culture authorities history" at bounding box center [361, 182] width 58 height 14
click at [561, 198] on select "reserving preserving deserving handling" at bounding box center [590, 200] width 58 height 14
select select "handling"
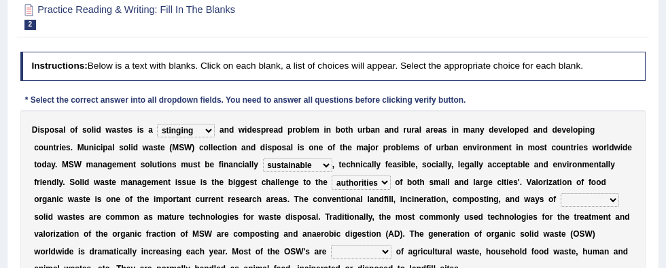
click at [561, 193] on select "reserving preserving deserving handling" at bounding box center [590, 200] width 58 height 14
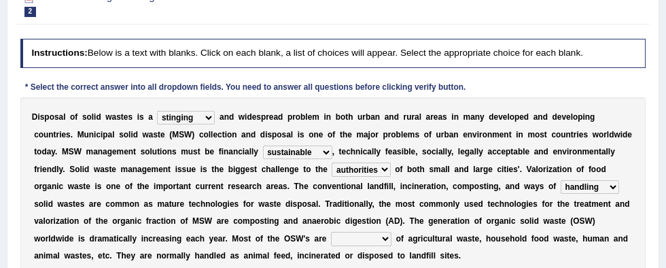
scroll to position [157, 0]
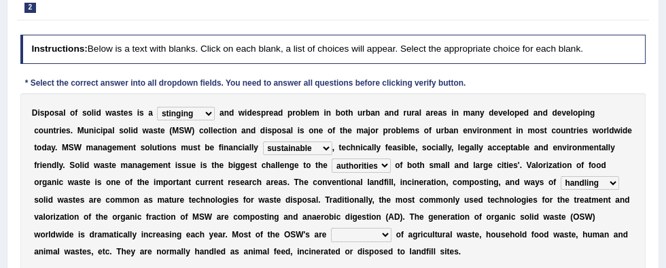
click at [331, 234] on select "composed disposed composing disposing" at bounding box center [361, 235] width 60 height 14
select select "composed"
click at [331, 228] on select "composed disposed composing disposing" at bounding box center [361, 235] width 60 height 14
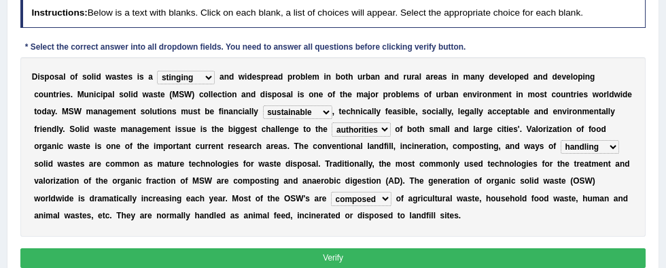
click at [446, 262] on button "Verify" at bounding box center [333, 258] width 626 height 20
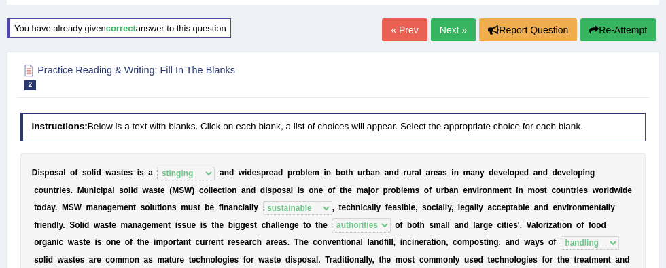
scroll to position [58, 0]
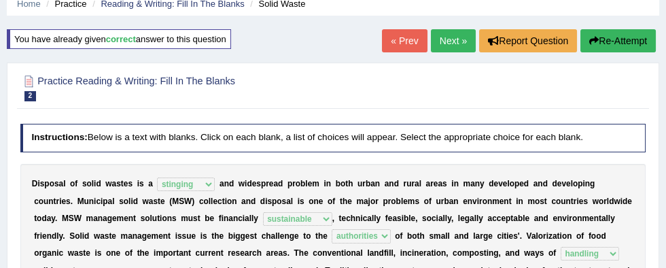
click at [453, 38] on link "Next »" at bounding box center [453, 40] width 45 height 23
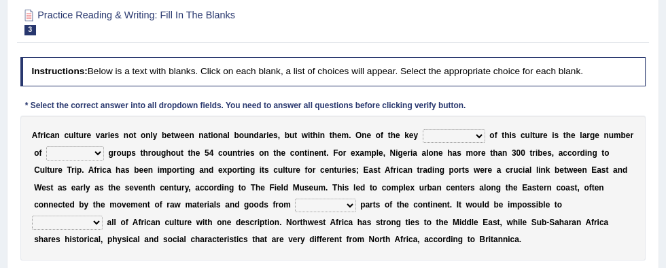
scroll to position [135, 0]
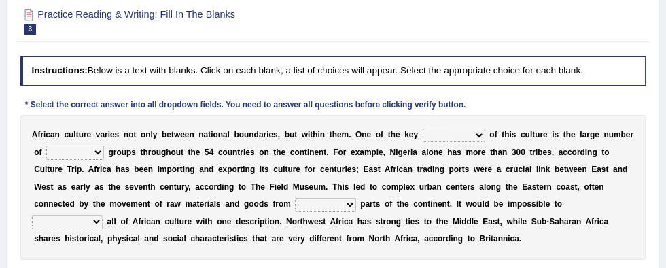
click at [431, 135] on select "conjectures features issues doubts" at bounding box center [454, 135] width 63 height 14
select select "features"
click at [423, 128] on select "conjectures features issues doubts" at bounding box center [454, 135] width 63 height 14
click at [69, 156] on select "ethic ethnic eugenic epic" at bounding box center [75, 152] width 58 height 14
select select "ethnic"
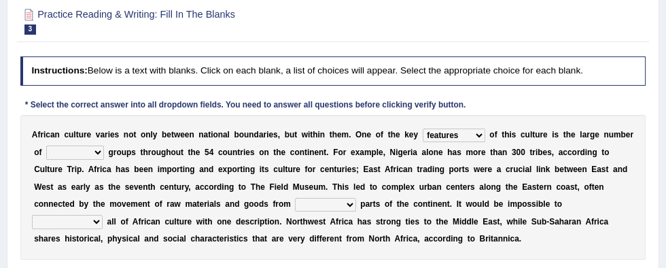
click at [46, 145] on select "ethic ethnic eugenic epic" at bounding box center [75, 152] width 58 height 14
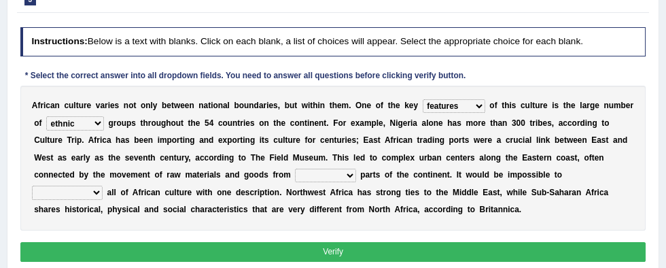
click at [295, 173] on select "forelocked interlocked unlocked landlocked" at bounding box center [325, 175] width 60 height 14
select select "landlocked"
click at [295, 168] on select "forelocked interlocked unlocked landlocked" at bounding box center [325, 175] width 60 height 14
click at [103, 185] on select "characterize conceptualize symbolize synthesize" at bounding box center [67, 192] width 71 height 14
select select "characterize"
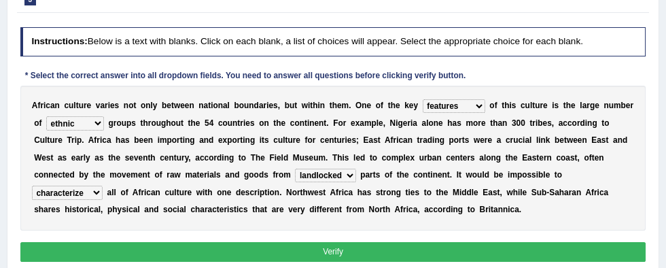
click at [103, 185] on select "characterize conceptualize symbolize synthesize" at bounding box center [67, 192] width 71 height 14
click at [514, 243] on button "Verify" at bounding box center [333, 252] width 626 height 20
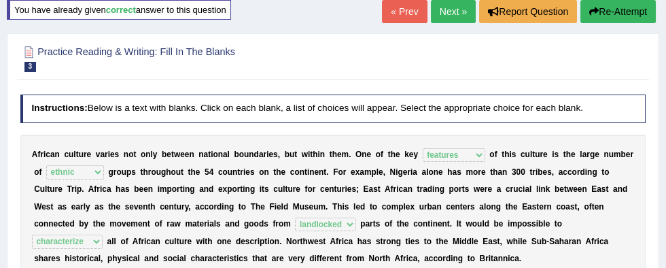
scroll to position [87, 0]
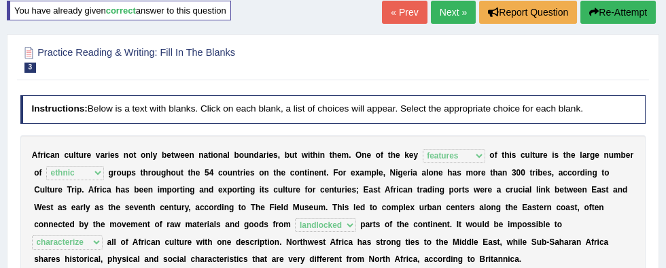
click at [459, 12] on link "Next »" at bounding box center [453, 12] width 45 height 23
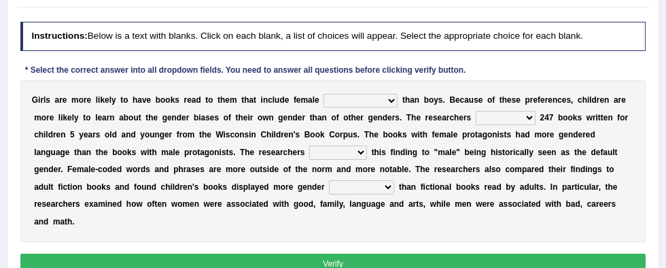
scroll to position [169, 0]
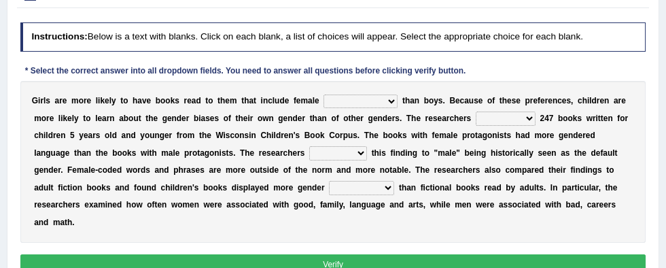
click at [353, 101] on select "protagonists cosmogonists agonists expressionists" at bounding box center [360, 101] width 74 height 14
select select "protagonists"
click at [323, 94] on select "protagonists cosmogonists agonists expressionists" at bounding box center [360, 101] width 74 height 14
click at [476, 118] on select "hydrolyzed paralyzed catalyzed analyzed" at bounding box center [506, 118] width 60 height 14
select select "analyzed"
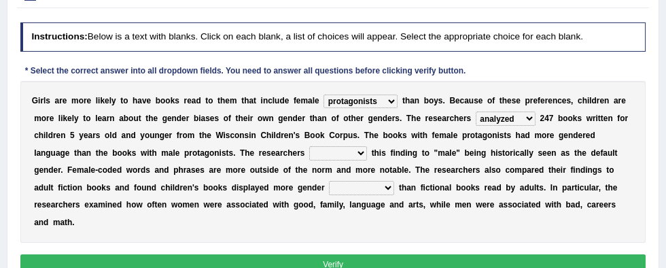
click at [476, 111] on select "hydrolyzed paralyzed catalyzed analyzed" at bounding box center [506, 118] width 60 height 14
click at [309, 153] on select "contribute tribute distribute attribute" at bounding box center [338, 153] width 58 height 14
select select "attribute"
click at [309, 146] on select "contribute tribute distribute attribute" at bounding box center [338, 153] width 58 height 14
click at [329, 188] on select "stereotypes teletypes prototypes electrotypes" at bounding box center [361, 188] width 65 height 14
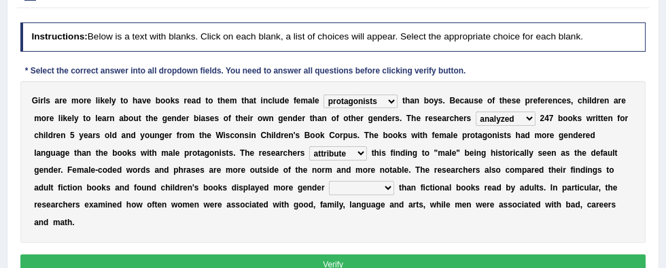
select select "stereotypes"
click at [329, 181] on select "stereotypes teletypes prototypes electrotypes" at bounding box center [361, 188] width 65 height 14
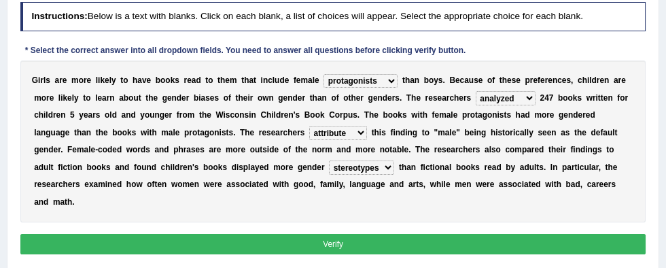
click at [503, 234] on button "Verify" at bounding box center [333, 244] width 626 height 20
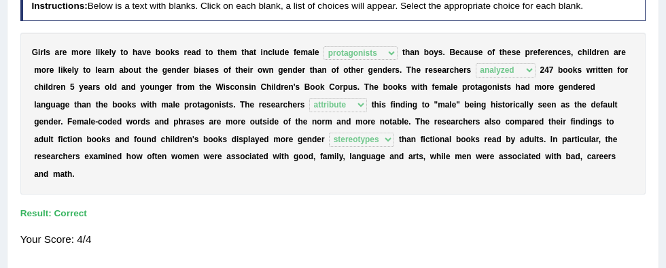
scroll to position [180, 0]
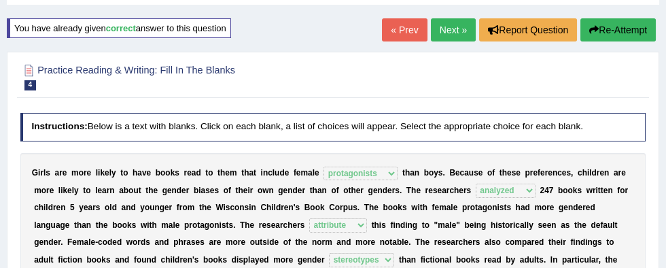
click at [459, 22] on link "Next »" at bounding box center [453, 29] width 45 height 23
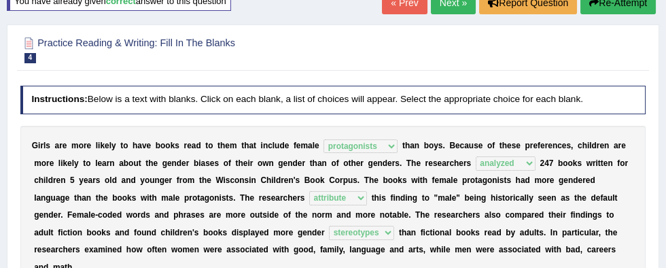
scroll to position [119, 0]
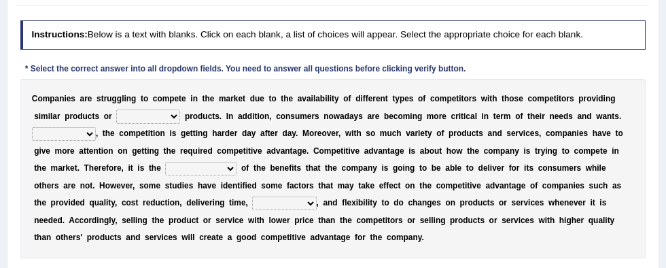
scroll to position [171, 0]
click at [116, 113] on select "constitution restitution substitution institution" at bounding box center [148, 116] width 64 height 14
select select "substitution"
click at [116, 109] on select "constitution restitution substitution institution" at bounding box center [148, 116] width 64 height 14
click at [96, 127] on select "However Instead Additionally Therefore" at bounding box center [64, 134] width 64 height 14
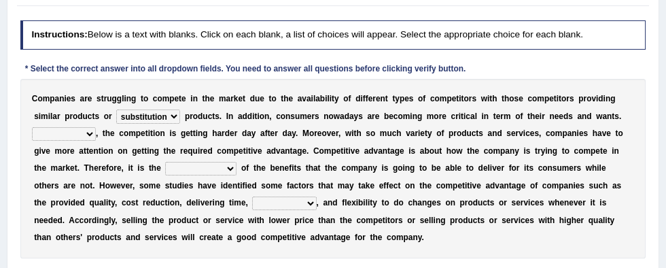
select select "Therefore"
click at [96, 127] on select "However Instead Additionally Therefore" at bounding box center [64, 134] width 64 height 14
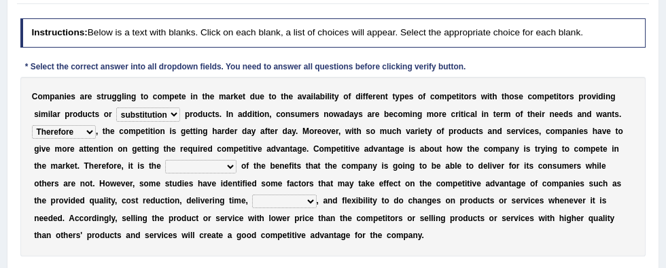
click at [159, 149] on b at bounding box center [161, 149] width 5 height 10
click at [165, 166] on select "dissemination ordination determination incarnation" at bounding box center [200, 167] width 71 height 14
click at [165, 168] on select "dissemination ordination determination incarnation" at bounding box center [200, 167] width 71 height 14
select select "determination"
click at [165, 160] on select "dissemination ordination determination incarnation" at bounding box center [200, 167] width 71 height 14
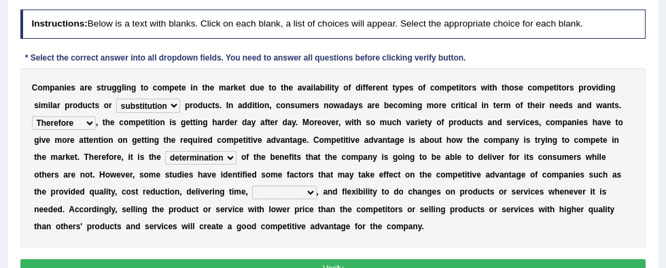
scroll to position [181, 0]
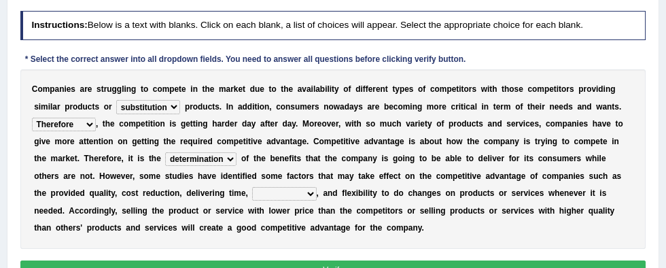
click at [252, 196] on select "captivation aggregation deprivation innovation" at bounding box center [284, 194] width 64 height 14
select select "innovation"
click at [252, 187] on select "captivation aggregation deprivation innovation" at bounding box center [284, 194] width 64 height 14
click at [467, 267] on button "Verify" at bounding box center [333, 270] width 626 height 20
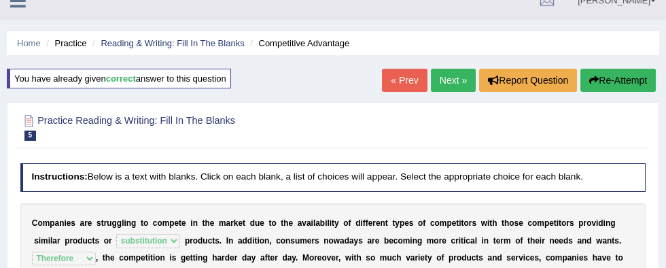
scroll to position [18, 0]
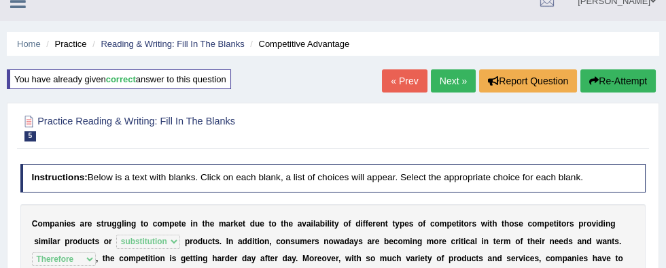
click at [457, 82] on link "Next »" at bounding box center [453, 80] width 45 height 23
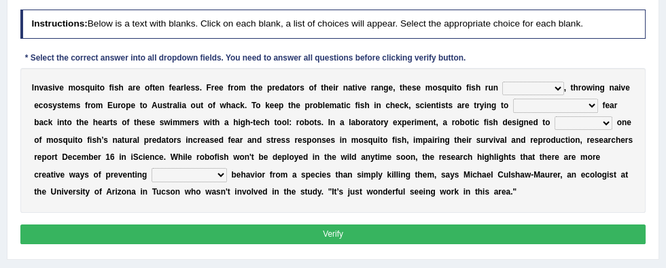
scroll to position [179, 0]
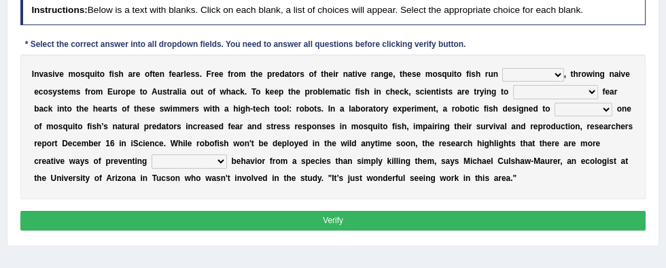
click at [502, 76] on select "occupant flippant rampant concordant" at bounding box center [532, 75] width 61 height 14
click at [513, 90] on select "accept spike strike drake" at bounding box center [555, 92] width 85 height 14
select select "spike"
click at [513, 85] on select "accept spike strike drake" at bounding box center [555, 92] width 85 height 14
click at [502, 71] on select "occupant flippant rampant concordant" at bounding box center [532, 75] width 61 height 14
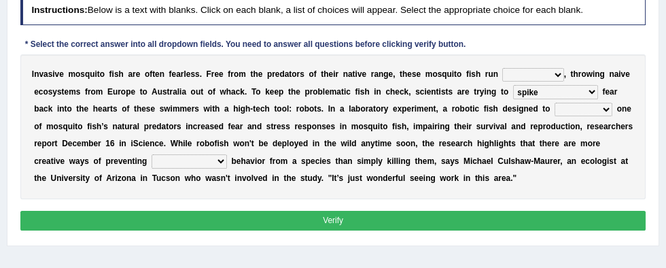
click at [505, 75] on select "occupant flippant rampant concordant" at bounding box center [532, 75] width 61 height 14
select select "rampant"
click at [502, 68] on select "occupant flippant rampant concordant" at bounding box center [532, 75] width 61 height 14
click at [554, 106] on select "bequest mimic battle conquest" at bounding box center [583, 110] width 58 height 14
click at [514, 92] on select "accept spike strike drake" at bounding box center [555, 92] width 85 height 14
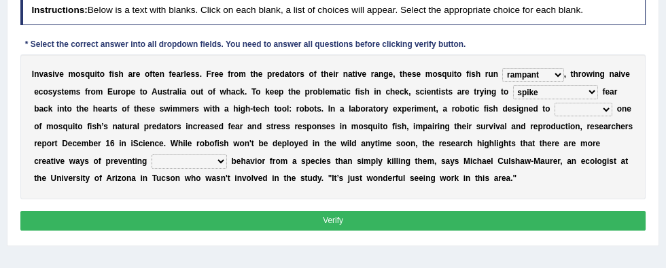
select select "strike"
click at [513, 85] on select "accept spike strike drake" at bounding box center [555, 92] width 85 height 14
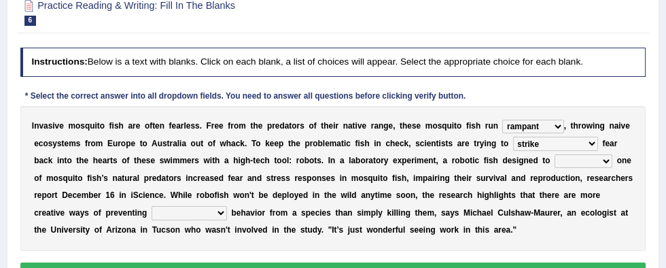
scroll to position [127, 0]
click at [554, 162] on select "bequest mimic battle conquest" at bounding box center [583, 161] width 58 height 14
select select "mimic"
click at [554, 154] on select "bequest mimic battle conquest" at bounding box center [583, 161] width 58 height 14
click at [152, 217] on select "unprivileged unprecedented uncharted unwanted" at bounding box center [189, 213] width 75 height 14
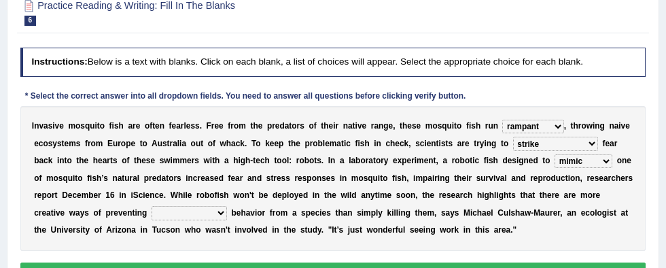
click at [152, 206] on select "unprivileged unprecedented uncharted unwanted" at bounding box center [189, 213] width 75 height 14
click at [152, 212] on select "unprivileged unprecedented uncharted unwanted" at bounding box center [189, 213] width 75 height 14
click at [152, 206] on select "unprivileged unprecedented uncharted unwanted" at bounding box center [189, 213] width 75 height 14
click at [152, 212] on select "unprivileged unprecedented uncharted unwanted" at bounding box center [189, 213] width 75 height 14
click at [152, 215] on select "unprivileged unprecedented uncharted unwanted" at bounding box center [189, 213] width 75 height 14
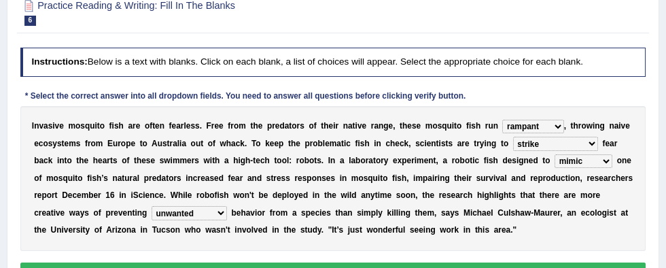
select select "unprivileged"
click at [152, 206] on select "unprivileged unprecedented uncharted unwanted" at bounding box center [189, 213] width 75 height 14
click at [536, 267] on button "Verify" at bounding box center [333, 272] width 626 height 20
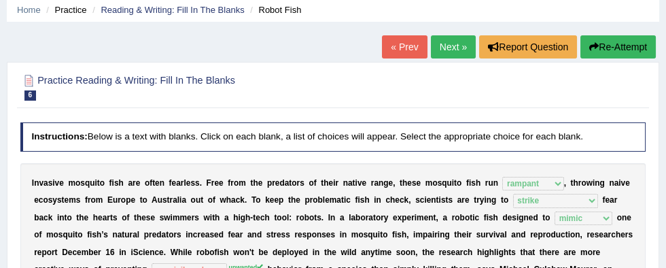
scroll to position [52, 0]
click at [454, 50] on link "Next »" at bounding box center [453, 46] width 45 height 23
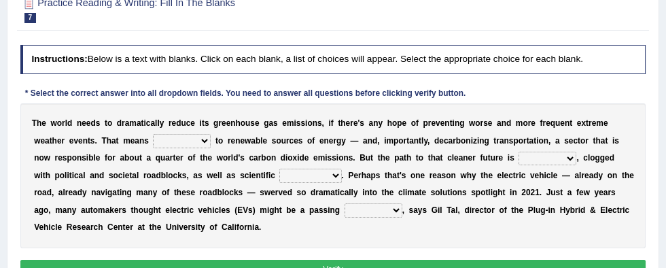
scroll to position [129, 0]
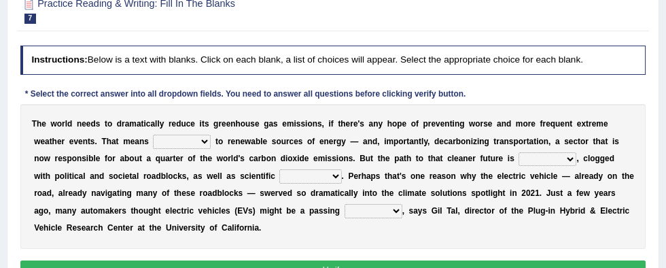
click at [153, 144] on select "grafting drafting crafting shifting" at bounding box center [182, 142] width 58 height 14
select select "shifting"
click at [153, 135] on select "grafting drafting crafting shifting" at bounding box center [182, 142] width 58 height 14
click at [153, 143] on select "grafting drafting crafting shifting" at bounding box center [182, 142] width 58 height 14
click at [518, 160] on select "daunting daunted daunt dauntless" at bounding box center [547, 159] width 58 height 14
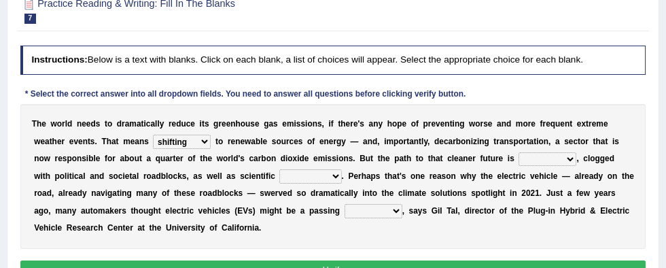
select select "daunting"
click at [518, 152] on select "daunting daunted daunt dauntless" at bounding box center [547, 159] width 58 height 14
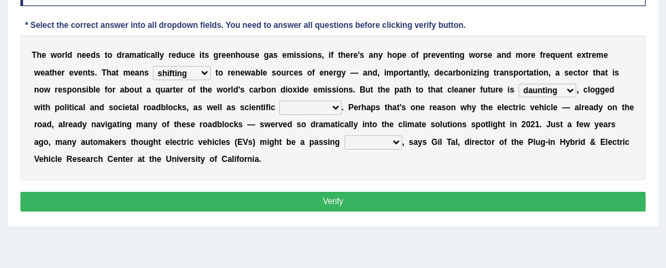
scroll to position [202, 0]
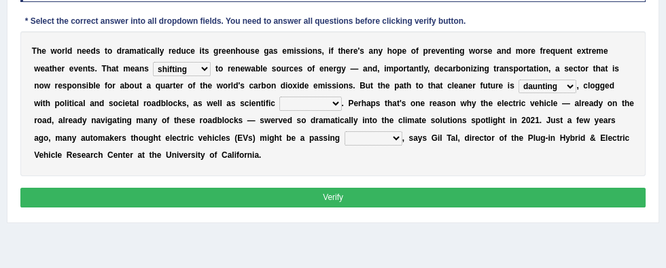
click at [279, 106] on select "spectacles obstacles tentacles receptacles" at bounding box center [310, 103] width 62 height 14
select select "obstacles"
click at [279, 96] on select "spectacles obstacles tentacles receptacles" at bounding box center [310, 103] width 62 height 14
click at [279, 103] on select "spectacles obstacles tentacles receptacles" at bounding box center [310, 103] width 62 height 14
click at [344, 139] on select "fad gad tad lad" at bounding box center [373, 138] width 58 height 14
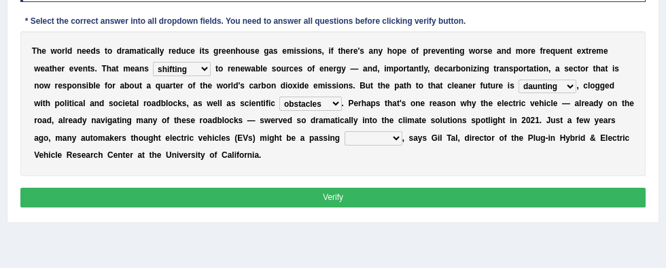
click at [344, 141] on select "fad gad tad lad" at bounding box center [373, 138] width 58 height 14
select select "tad"
click at [344, 131] on select "fad gad tad lad" at bounding box center [373, 138] width 58 height 14
click at [501, 188] on button "Verify" at bounding box center [333, 198] width 626 height 20
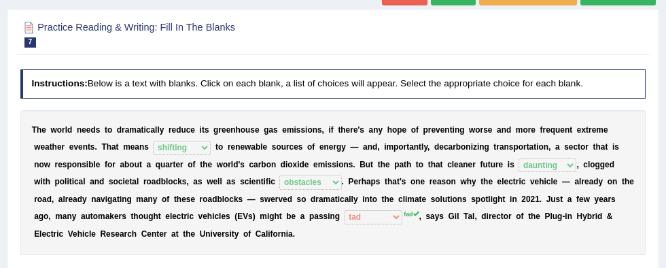
scroll to position [82, 0]
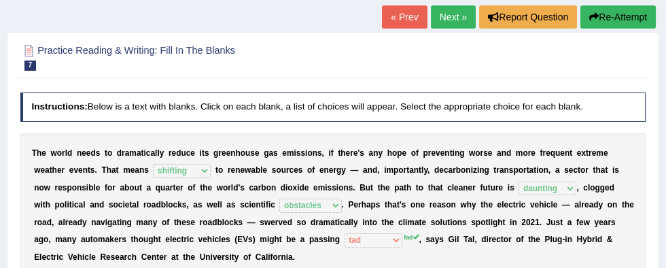
click at [453, 23] on link "Next »" at bounding box center [453, 16] width 45 height 23
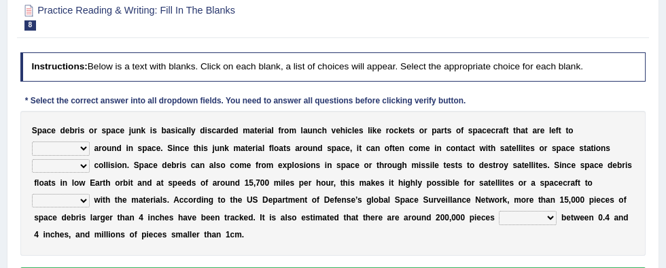
scroll to position [120, 0]
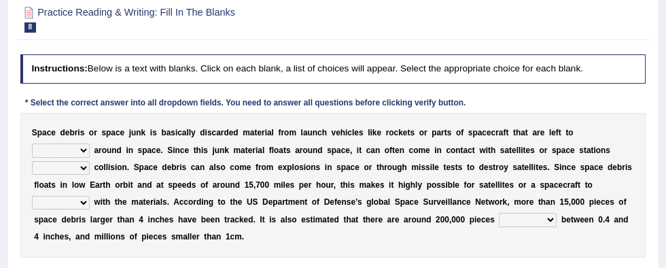
click at [90, 143] on select "twist center roam loll" at bounding box center [61, 150] width 58 height 14
select select "roam"
click at [90, 143] on select "twist center roam loll" at bounding box center [61, 150] width 58 height 14
click at [90, 161] on select "risks risk risked risking" at bounding box center [61, 168] width 58 height 14
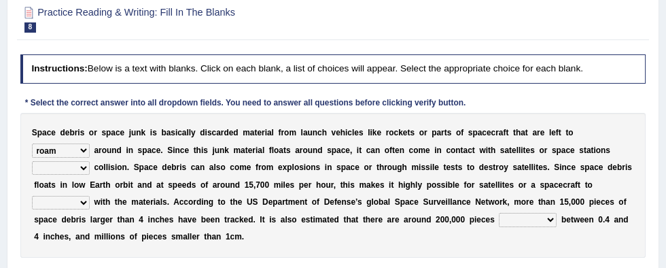
click at [90, 161] on select "risks risk risked risking" at bounding box center [61, 168] width 58 height 14
click at [85, 180] on b "w" at bounding box center [82, 185] width 6 height 10
click at [90, 161] on select "risks risk risked risking" at bounding box center [61, 168] width 58 height 14
select select "risk"
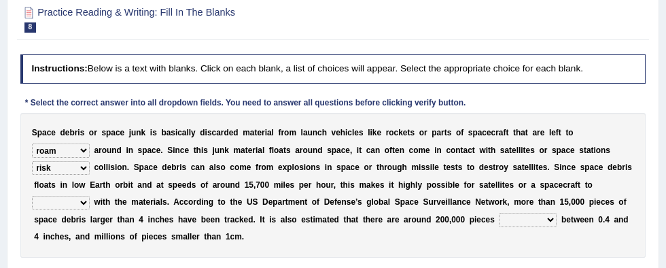
click at [90, 161] on select "risks risk risked risking" at bounding box center [61, 168] width 58 height 14
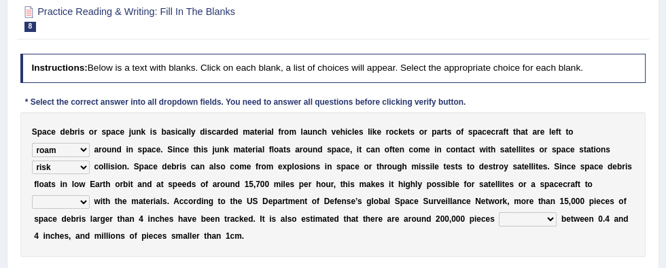
scroll to position [118, 0]
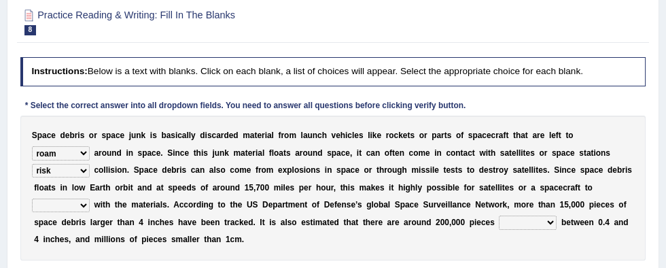
click at [90, 217] on b at bounding box center [88, 222] width 5 height 10
click at [90, 198] on select "collect collate collide collocate" at bounding box center [61, 205] width 58 height 14
select select "collide"
click at [90, 198] on select "collect collate collide collocate" at bounding box center [61, 205] width 58 height 14
click at [499, 224] on select "sized sizing size sizes" at bounding box center [528, 222] width 58 height 14
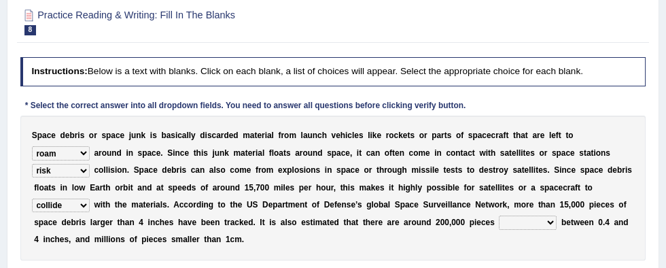
click at [499, 226] on select "sized sizing size sizes" at bounding box center [528, 222] width 58 height 14
click at [499, 220] on select "sized sizing size sizes" at bounding box center [528, 222] width 58 height 14
click at [499, 215] on select "sized sizing size sizes" at bounding box center [528, 222] width 58 height 14
click at [499, 226] on select "sized sizing size sizes" at bounding box center [528, 222] width 58 height 14
select select "size"
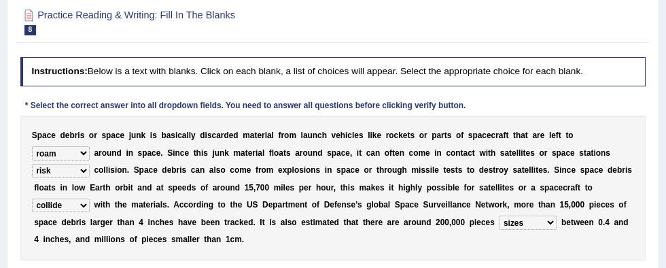
click at [499, 215] on select "sized sizing size sizes" at bounding box center [528, 222] width 58 height 14
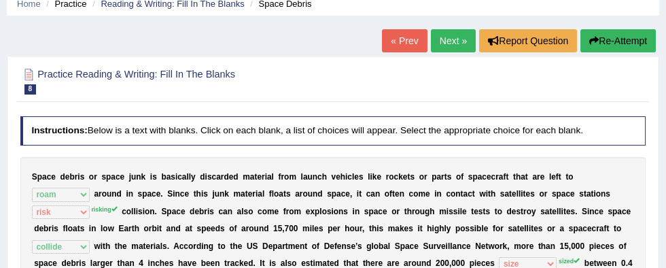
scroll to position [58, 0]
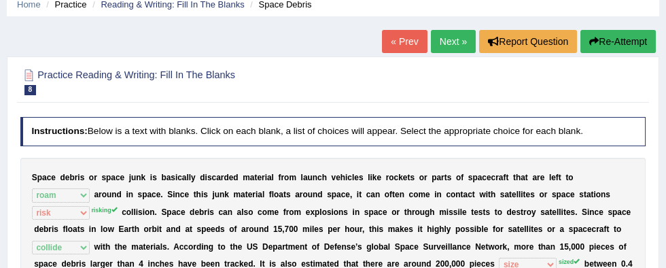
click at [444, 49] on link "Next »" at bounding box center [453, 41] width 45 height 23
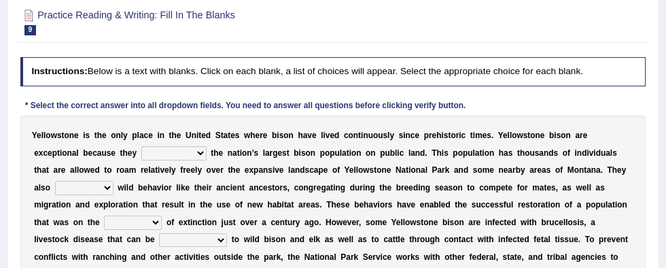
scroll to position [118, 0]
click at [141, 154] on select "congregate comprise consist compromise" at bounding box center [173, 153] width 65 height 14
click at [141, 146] on select "congregate comprise consist compromise" at bounding box center [173, 153] width 65 height 14
click at [141, 155] on select "congregate comprise consist compromise" at bounding box center [173, 153] width 65 height 14
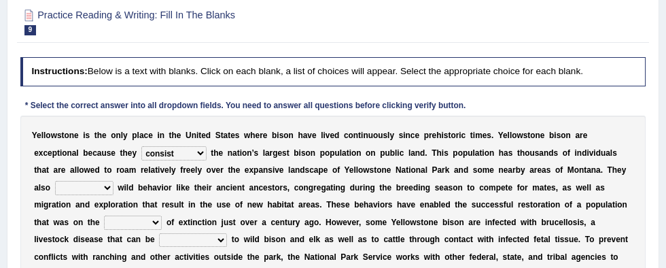
select select "congregate"
click at [141, 146] on select "congregate comprise consist compromise" at bounding box center [173, 153] width 65 height 14
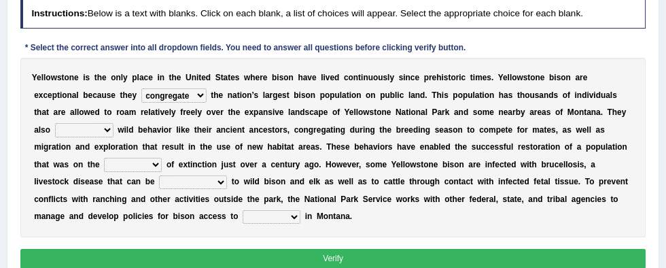
scroll to position [0, 0]
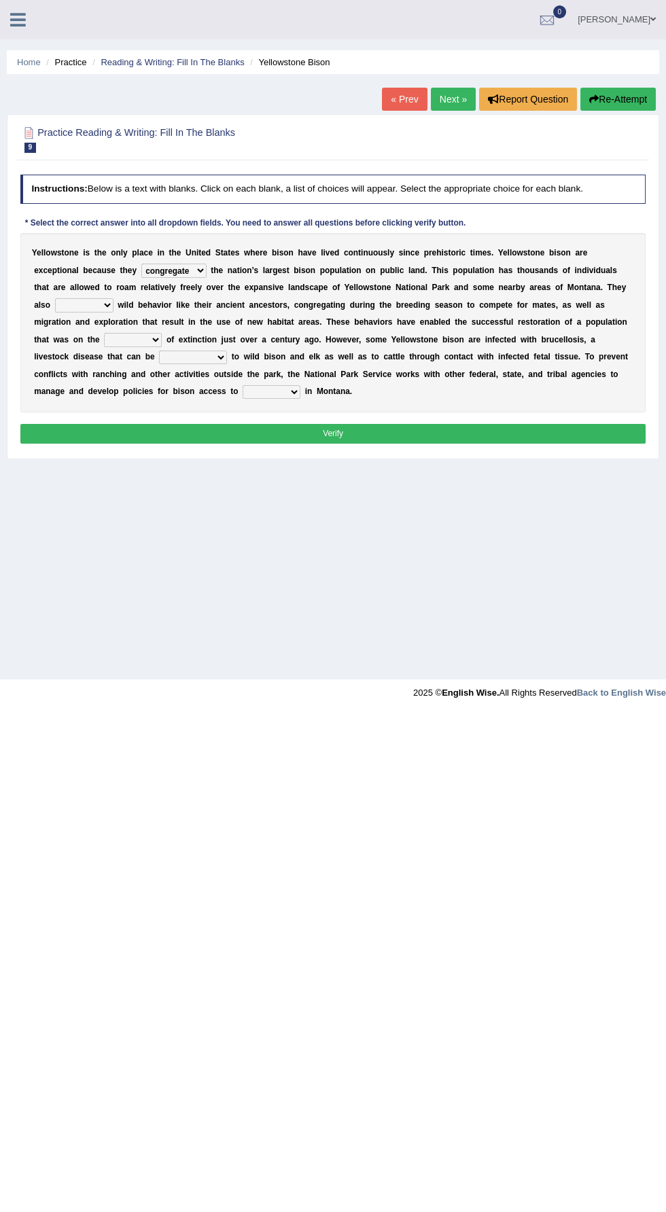
click at [4, 267] on body "Toggle navigation Home Practice Questions Speaking Practice Read Aloud Repeat S…" at bounding box center [333, 606] width 666 height 1212
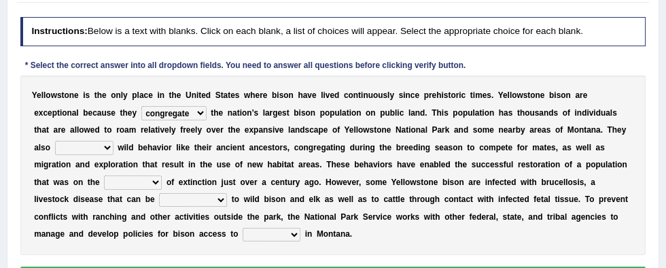
scroll to position [156, 0]
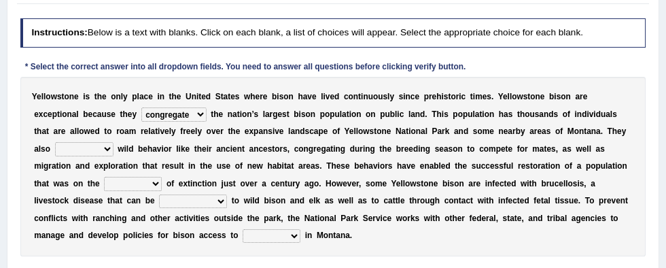
click at [113, 142] on select "exhibit disregard resist encourage" at bounding box center [84, 149] width 58 height 14
select select "resist"
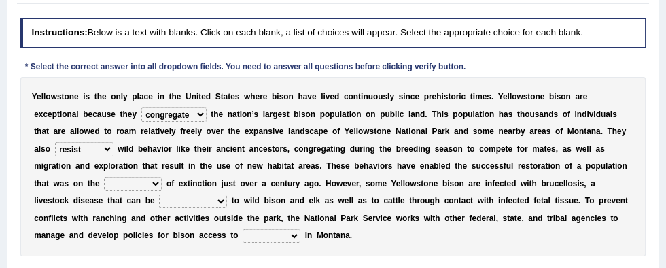
click at [113, 142] on select "exhibit disregard resist encourage" at bounding box center [84, 149] width 58 height 14
click at [162, 177] on select "brine brink danger brindle" at bounding box center [133, 184] width 58 height 14
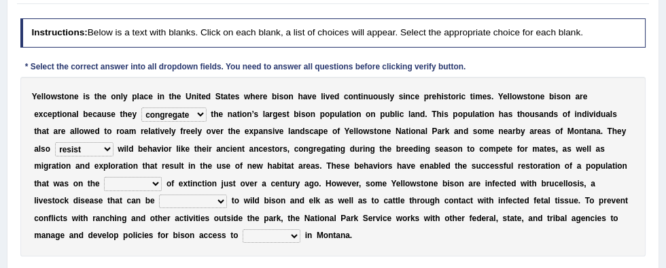
select select "brink"
click at [162, 177] on select "brine brink danger brindle" at bounding box center [133, 184] width 58 height 14
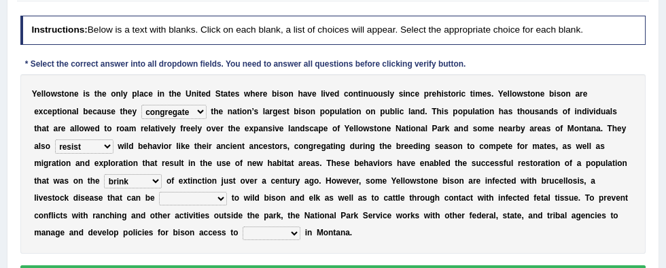
scroll to position [158, 0]
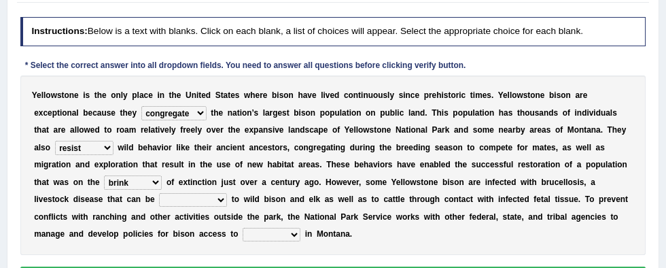
click at [227, 193] on select "transplanted transported transgressed transmitted" at bounding box center [193, 200] width 68 height 14
select select "transmitted"
click at [227, 193] on select "transplanted transported transgressed transmitted" at bounding box center [193, 200] width 68 height 14
click at [162, 175] on select "brine brink danger brindle" at bounding box center [133, 182] width 58 height 14
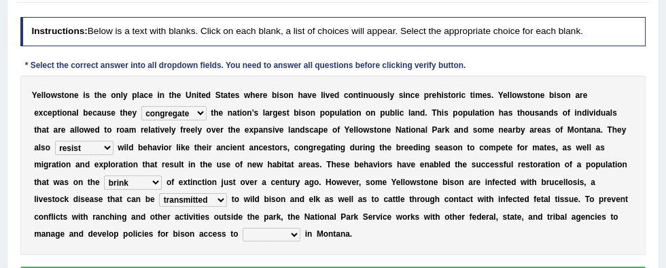
click at [300, 228] on select "habitat habitat habitant food" at bounding box center [272, 235] width 58 height 14
select select "food"
click at [300, 228] on select "habitat habitat habitant food" at bounding box center [272, 235] width 58 height 14
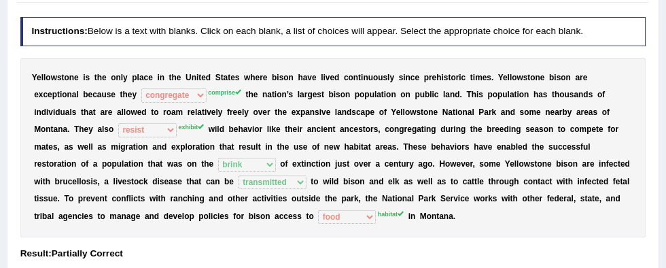
click at [404, 211] on sup "habitat" at bounding box center [391, 214] width 26 height 7
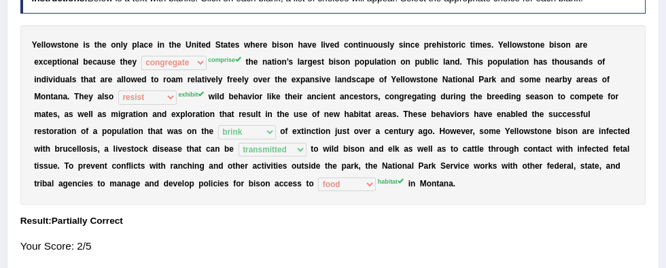
scroll to position [0, 0]
